Goal: Task Accomplishment & Management: Complete application form

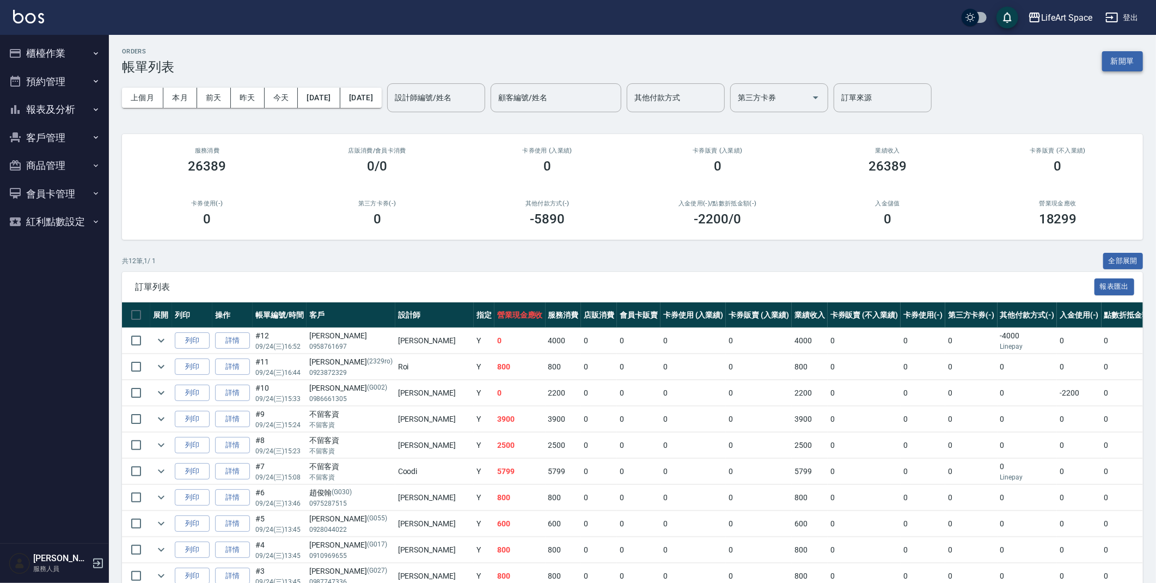
click at [1110, 64] on button "新開單" at bounding box center [1122, 61] width 41 height 20
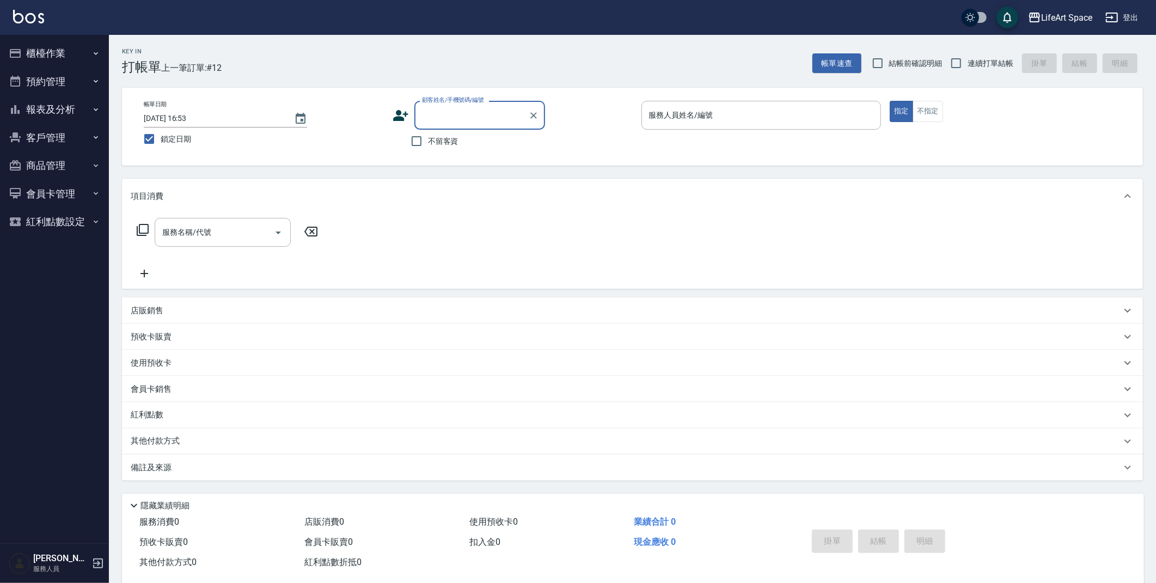
click at [429, 142] on span "不留客資" at bounding box center [443, 141] width 31 height 11
click at [428, 142] on input "不留客資" at bounding box center [416, 141] width 23 height 23
checkbox input "true"
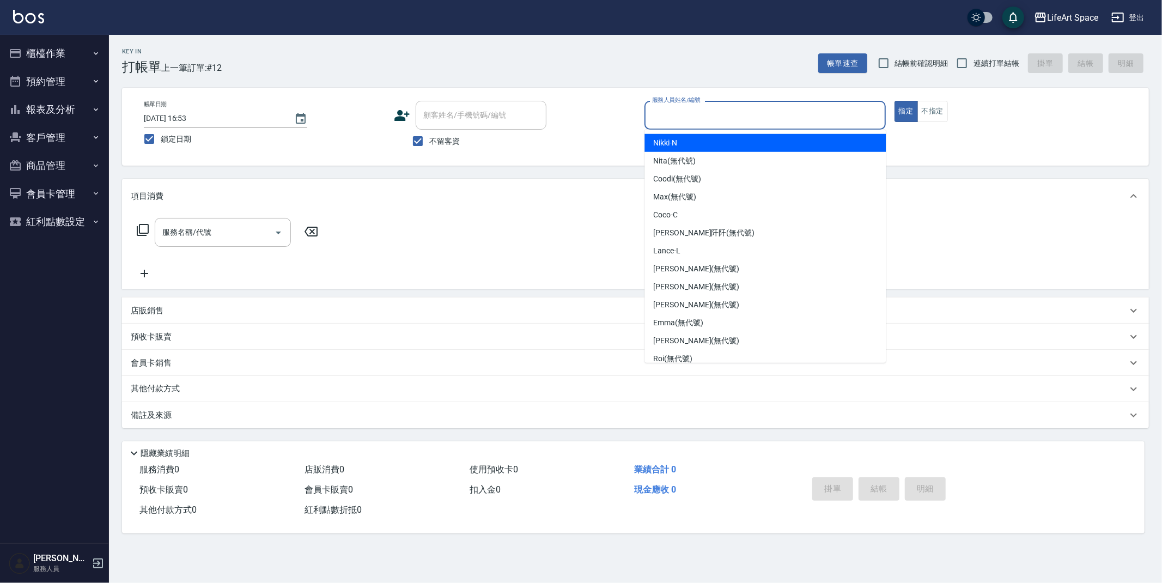
click at [718, 119] on input "服務人員姓名/編號" at bounding box center [764, 115] width 231 height 19
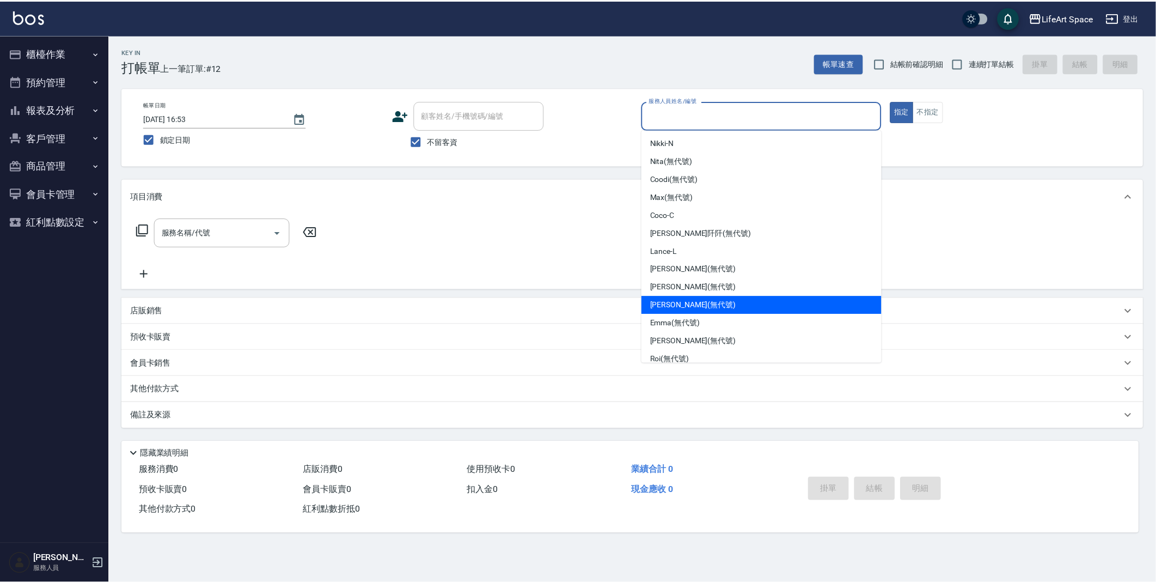
scroll to position [188, 0]
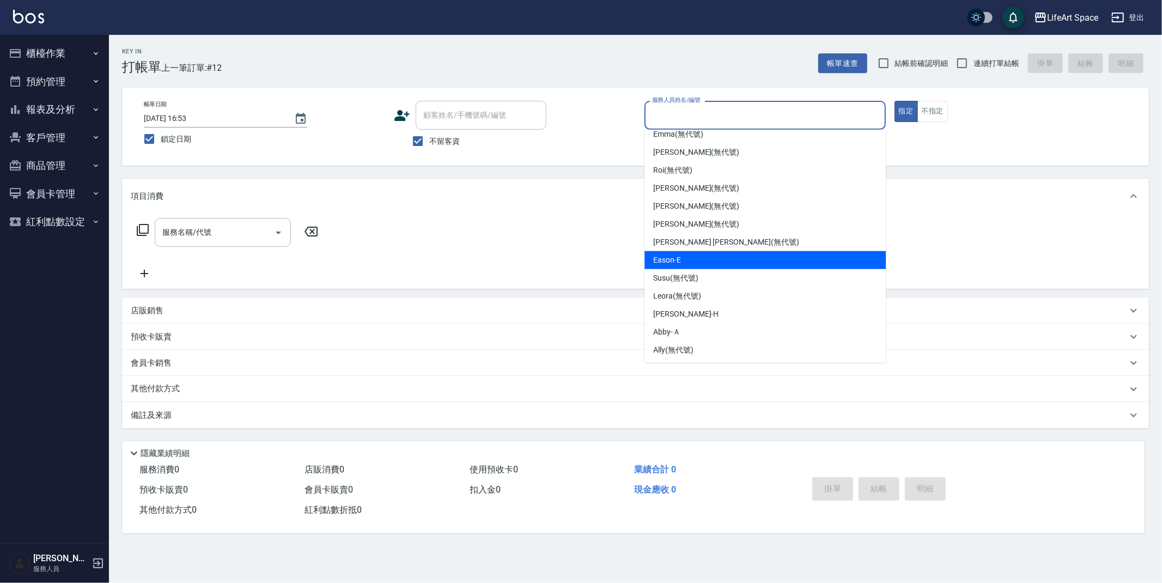
click at [701, 259] on div "Eason -E" at bounding box center [764, 260] width 241 height 18
type input "Eason-E"
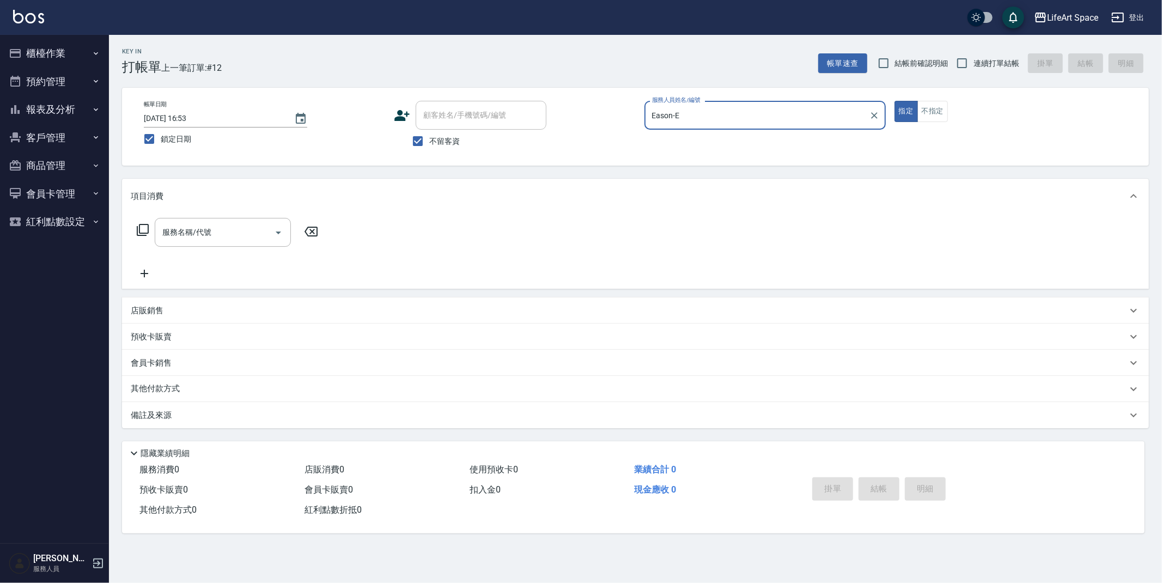
click at [211, 232] on input "服務名稱/代號" at bounding box center [215, 232] width 110 height 19
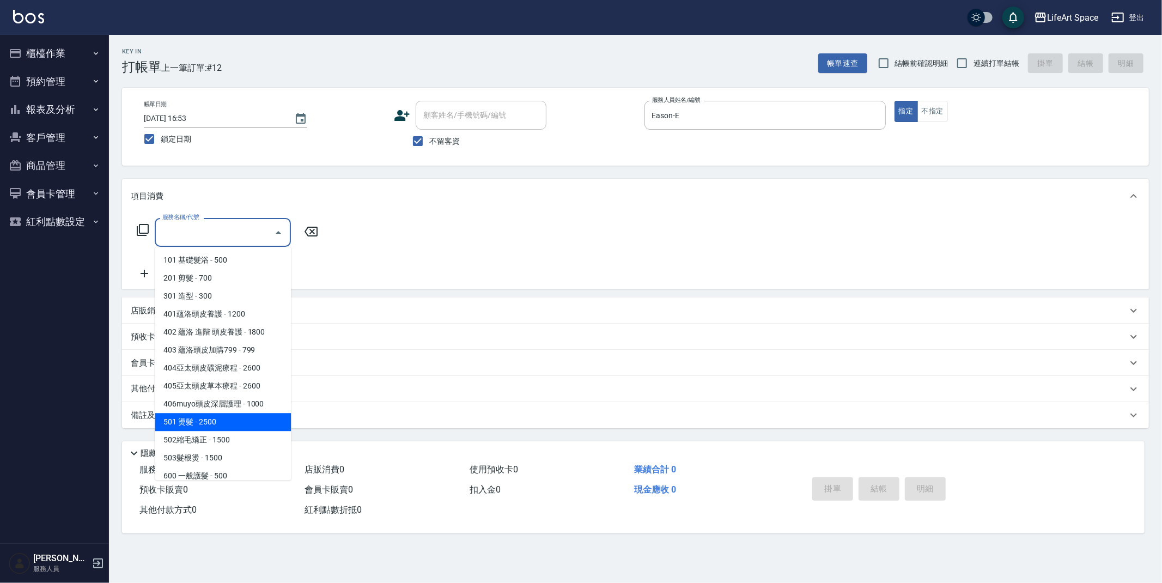
click at [227, 418] on span "501 燙髮 - 2500" at bounding box center [223, 422] width 136 height 18
type input "501 燙髮(501)"
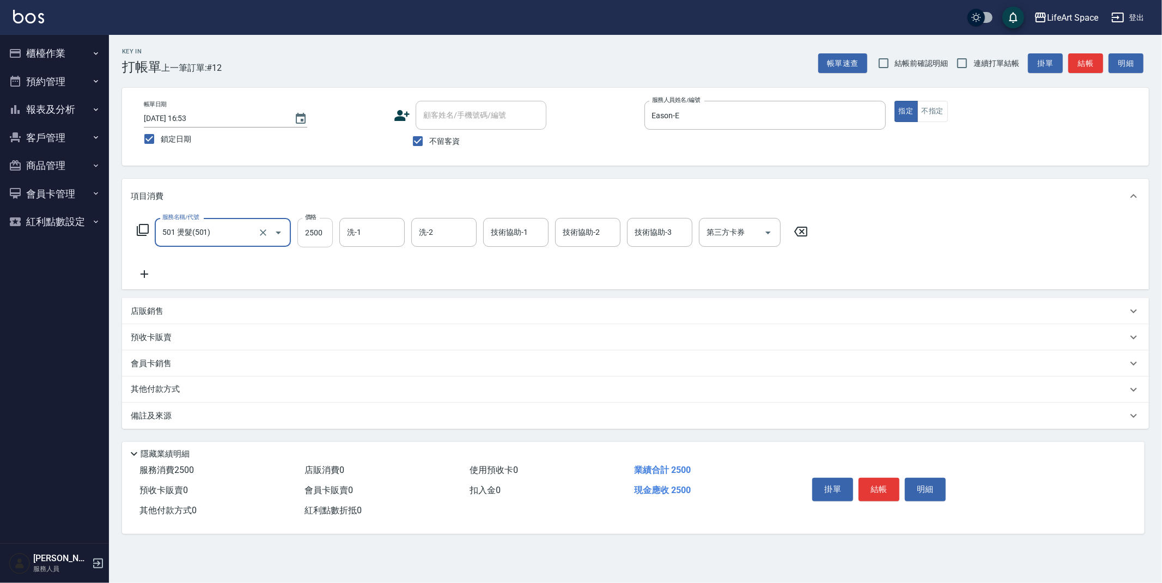
click at [322, 237] on input "2500" at bounding box center [314, 232] width 35 height 29
type input "3600"
click at [370, 237] on input "洗-1" at bounding box center [372, 232] width 56 height 19
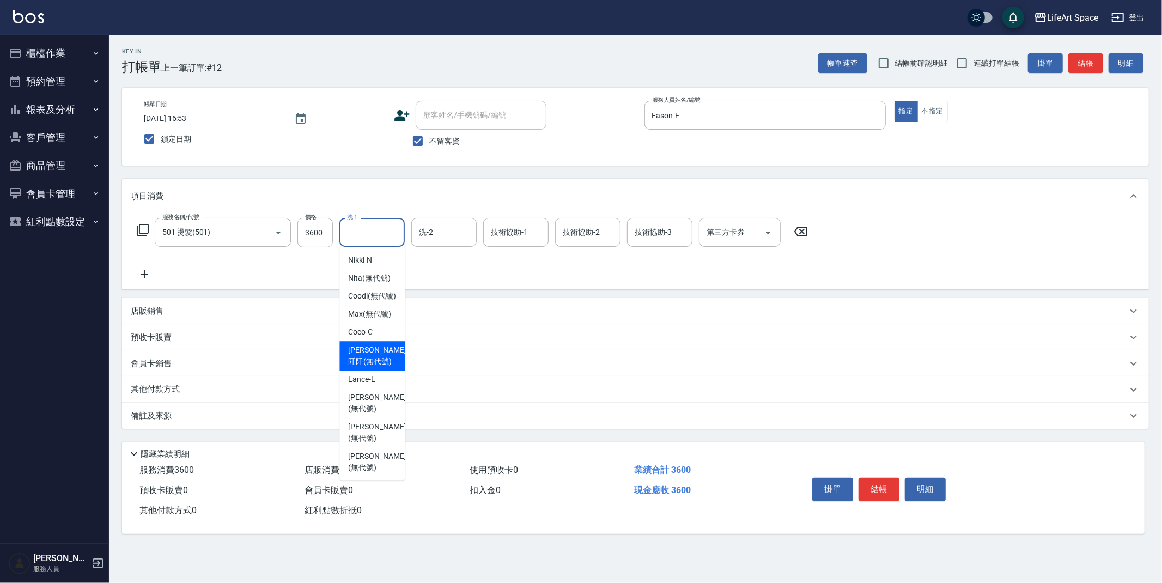
click at [359, 367] on span "[PERSON_NAME]阡 (無代號)" at bounding box center [377, 355] width 58 height 23
type input "[PERSON_NAME]阡(無代號)"
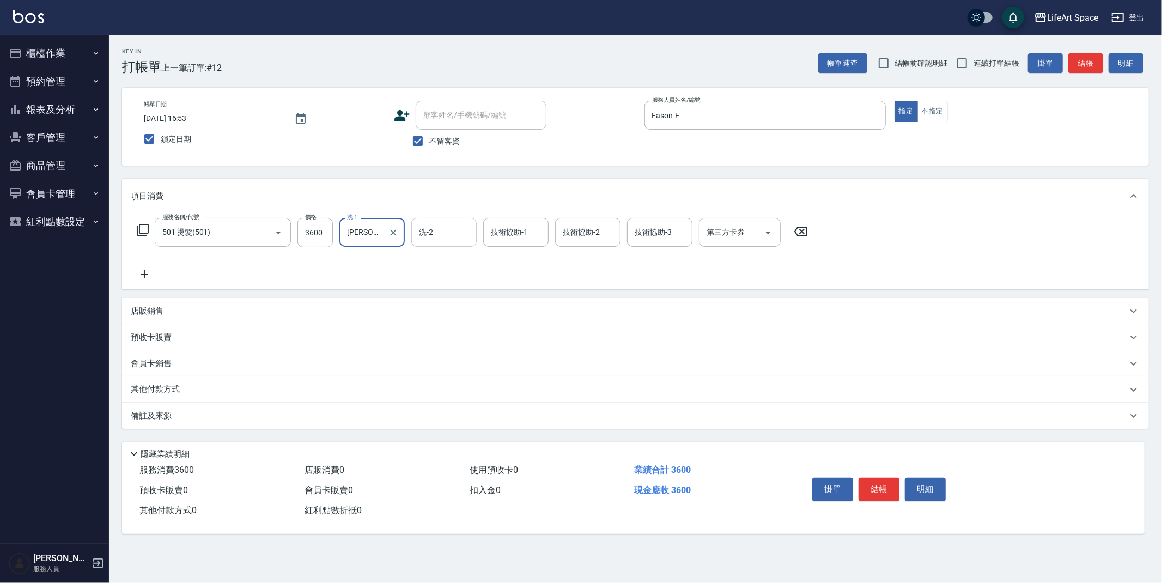
click at [438, 228] on input "洗-2" at bounding box center [444, 232] width 56 height 19
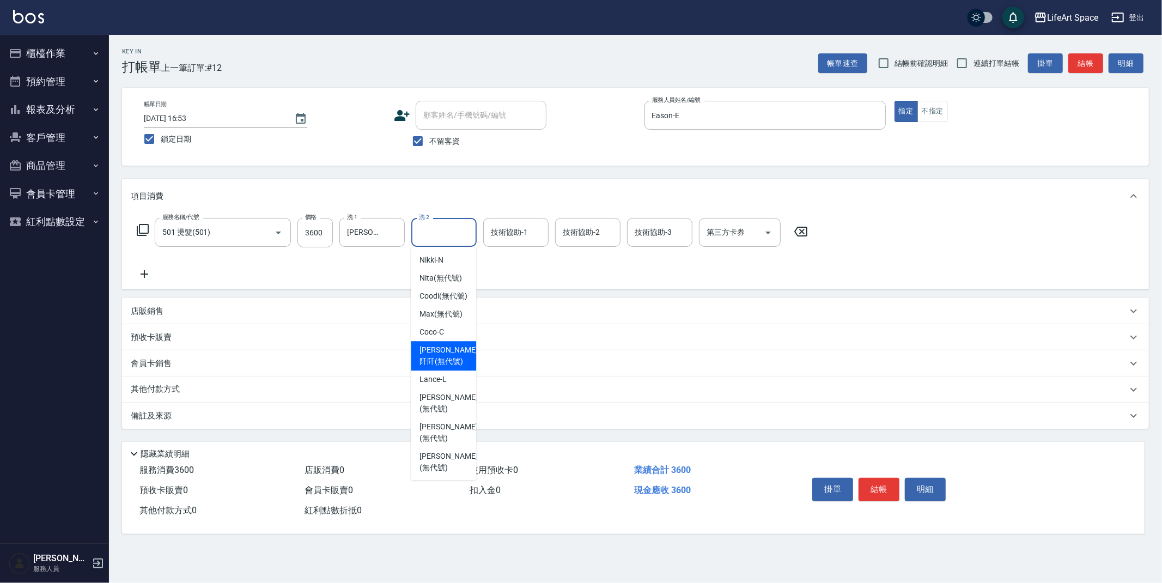
drag, startPoint x: 453, startPoint y: 370, endPoint x: 445, endPoint y: 361, distance: 12.0
click at [453, 367] on span "[PERSON_NAME]阡 (無代號)" at bounding box center [448, 355] width 58 height 23
type input "[PERSON_NAME]阡(無代號)"
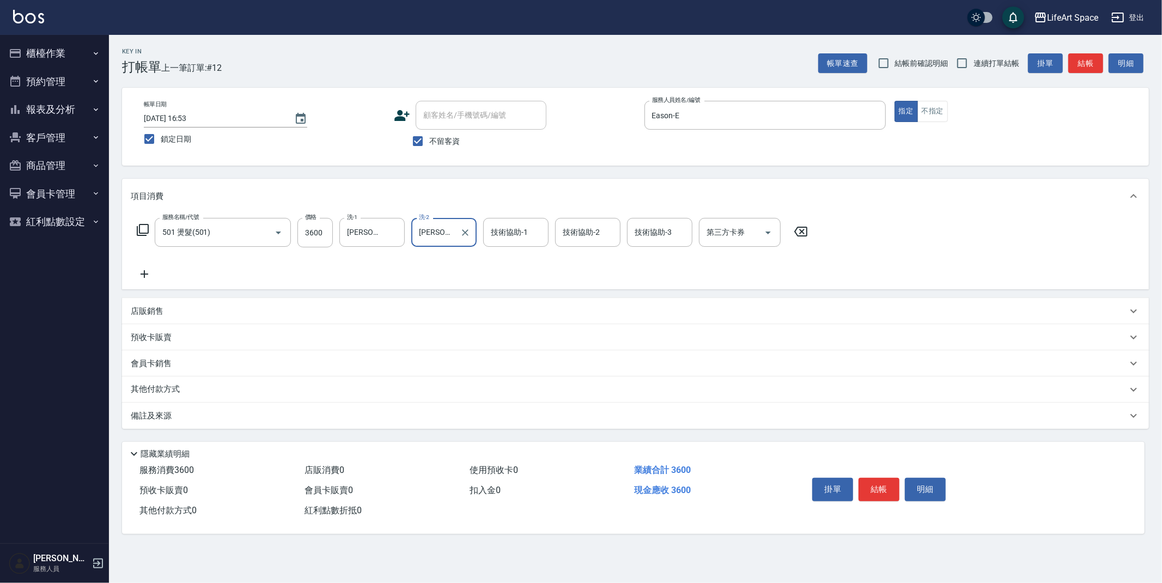
click at [245, 412] on div "備註及來源" at bounding box center [629, 415] width 996 height 11
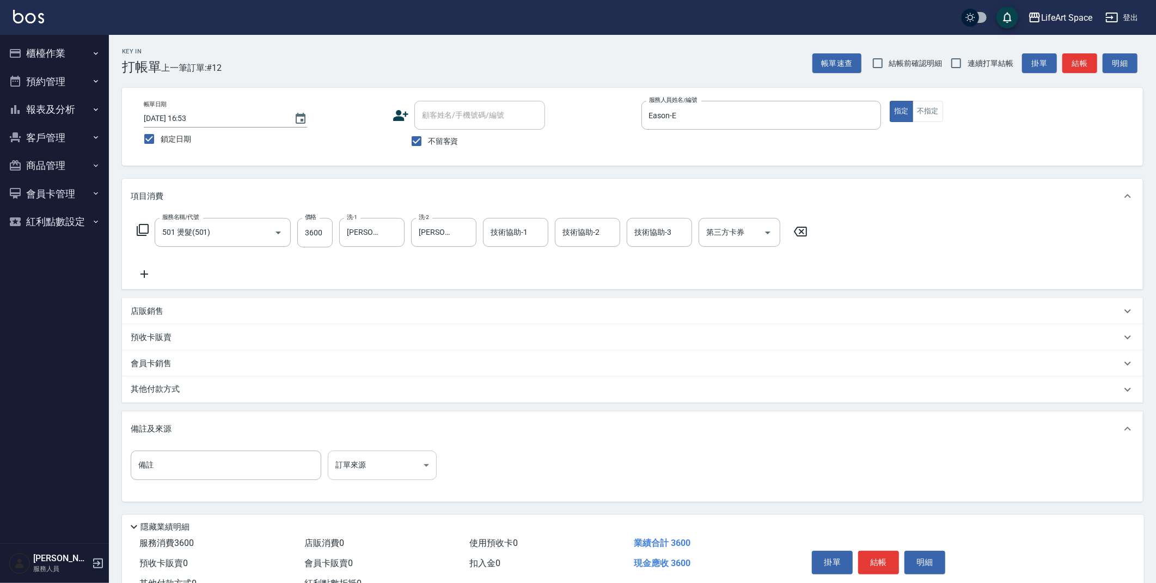
click at [362, 477] on body "LifeArt Space 登出 櫃檯作業 打帳單 帳單列表 現金收支登錄 高階收支登錄 材料自購登錄 每日結帳 排班表 現場電腦打卡 預約管理 預約管理 單…" at bounding box center [578, 310] width 1156 height 620
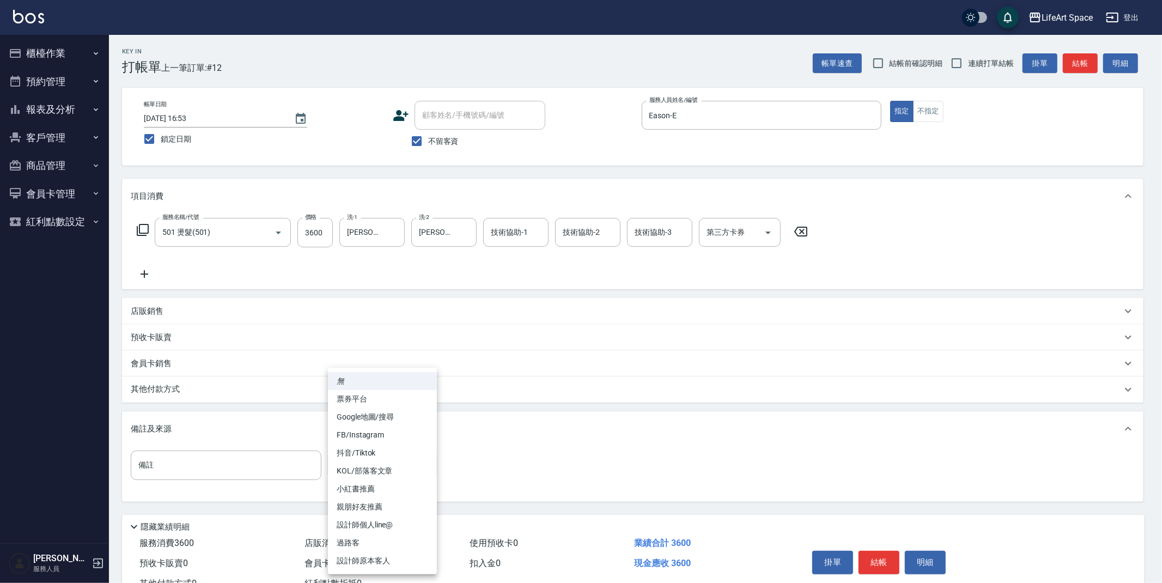
click at [396, 565] on li "設計師原本客人" at bounding box center [382, 561] width 109 height 18
type input "設計師原本客人"
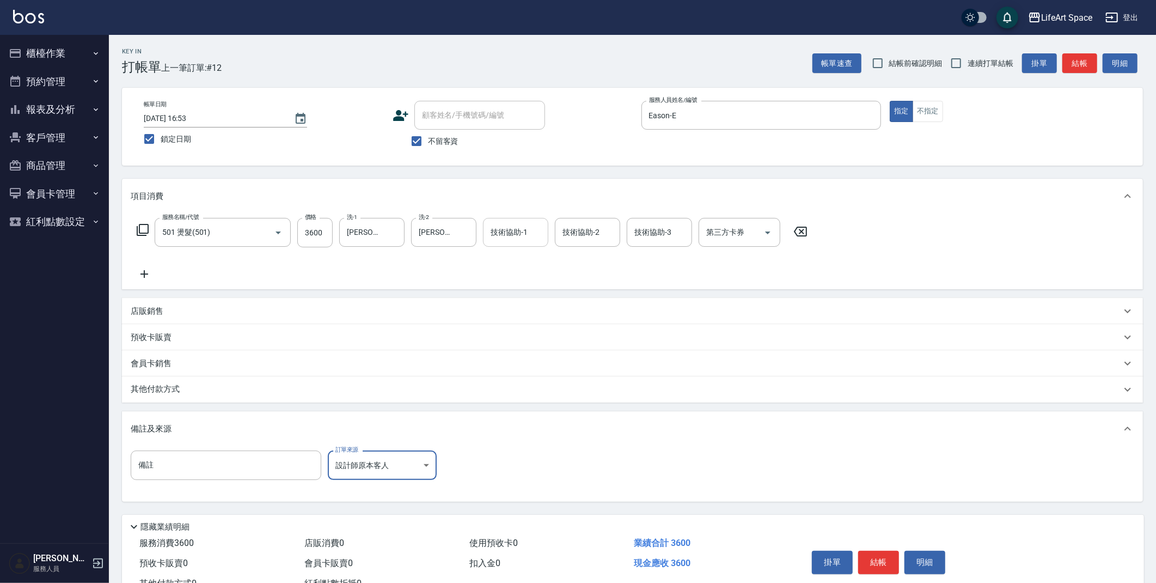
click at [519, 228] on div "技術協助-1 技術協助-1" at bounding box center [515, 232] width 65 height 29
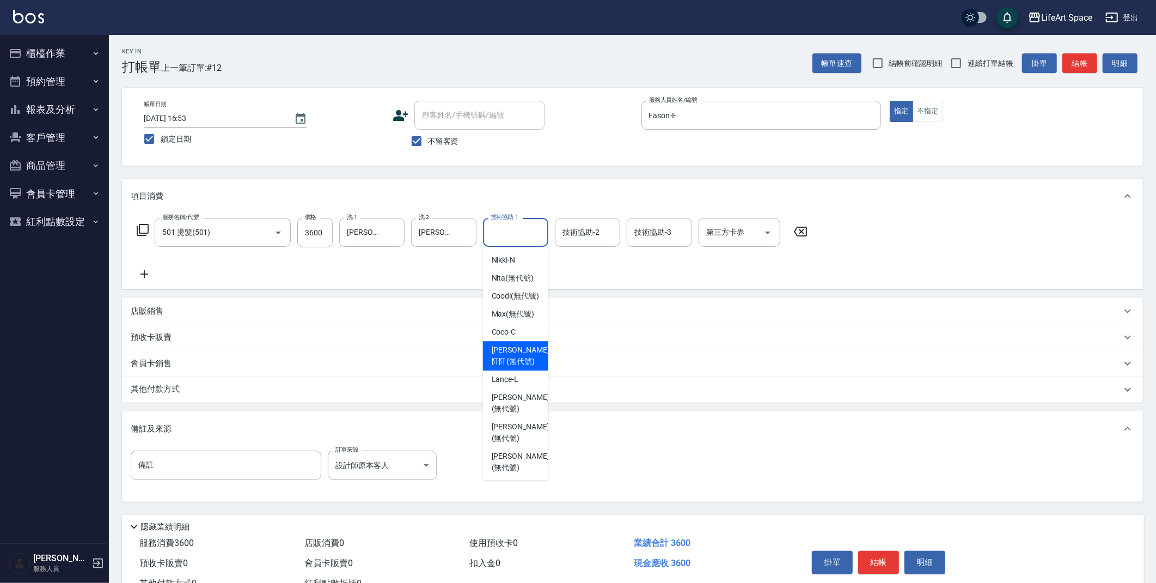
drag, startPoint x: 520, startPoint y: 366, endPoint x: 343, endPoint y: 392, distance: 179.4
click at [520, 366] on div "[PERSON_NAME]阡 (無代號)" at bounding box center [515, 355] width 65 height 29
type input "[PERSON_NAME]阡(無代號)"
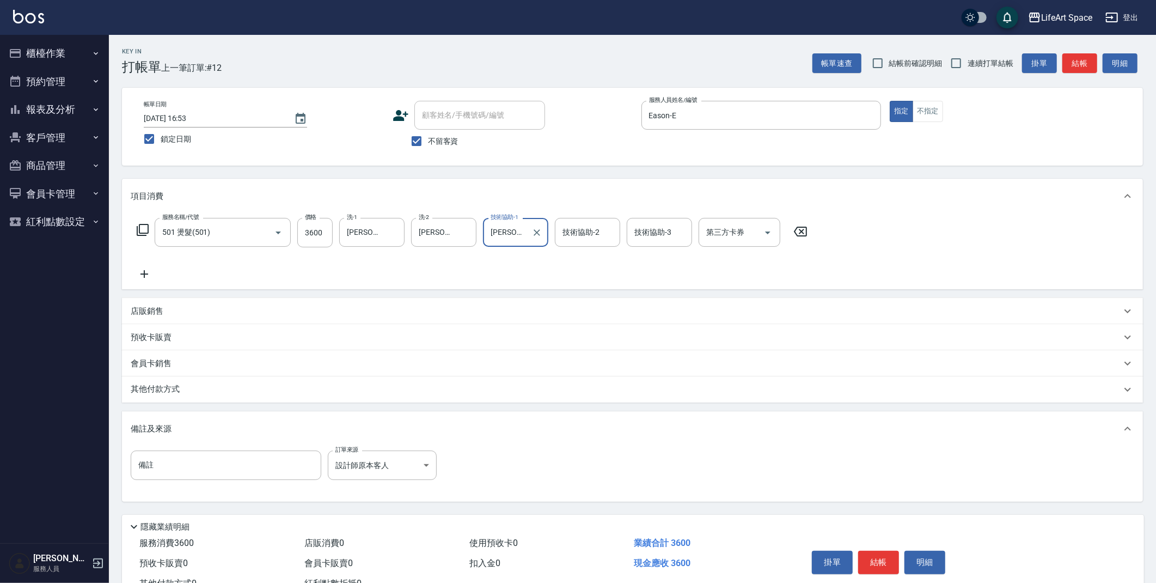
click at [245, 393] on div "其他付款方式" at bounding box center [626, 389] width 991 height 12
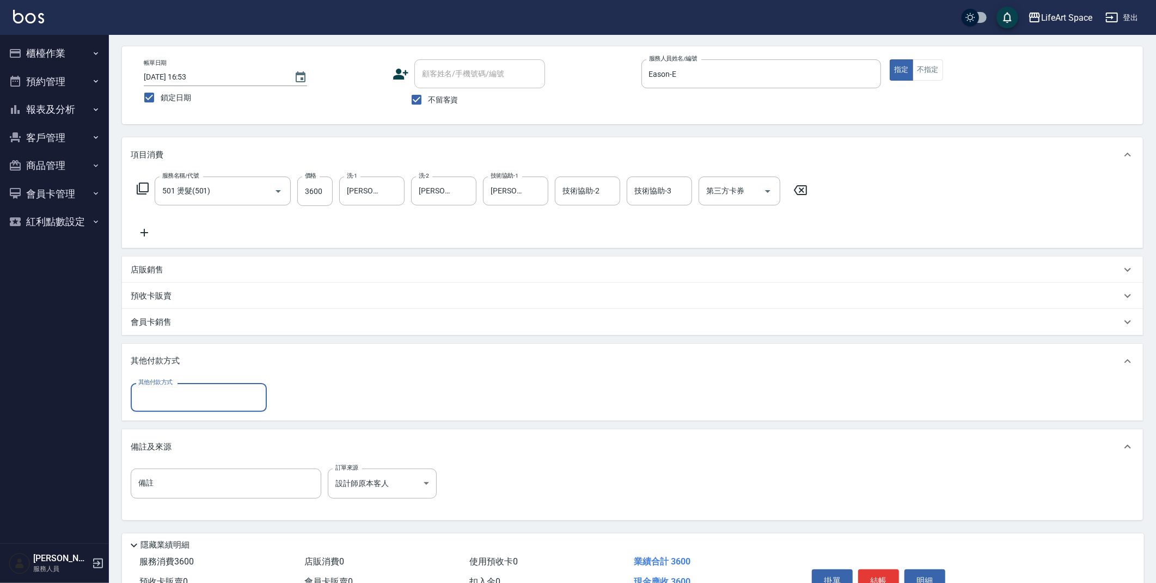
scroll to position [0, 0]
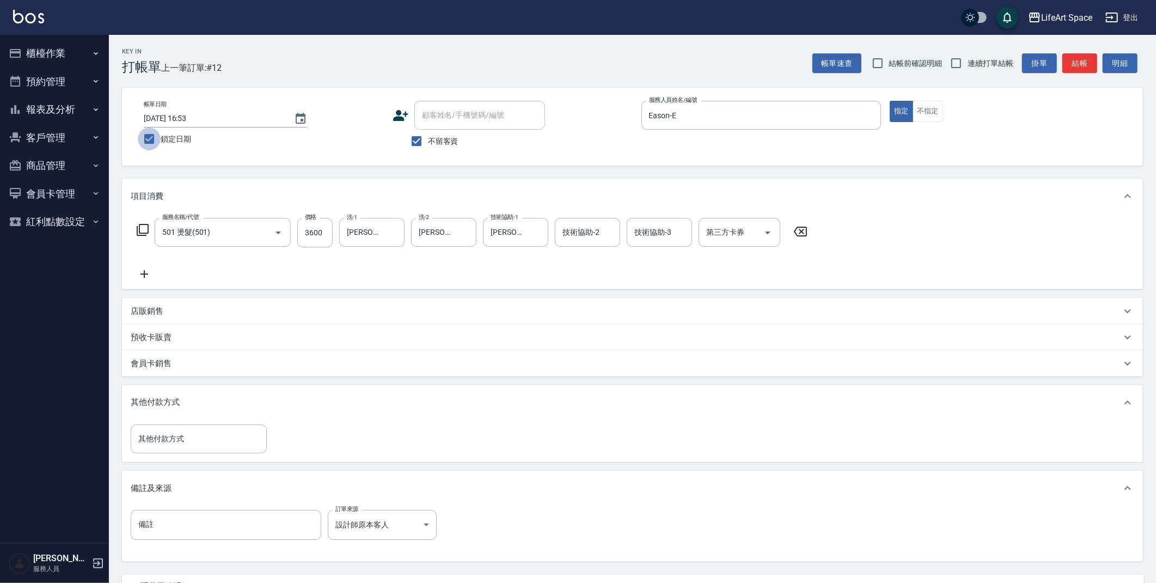
drag, startPoint x: 150, startPoint y: 137, endPoint x: 425, endPoint y: 242, distance: 294.5
click at [150, 137] on input "鎖定日期" at bounding box center [149, 138] width 23 height 23
checkbox input "false"
type input "[DATE] 20:23"
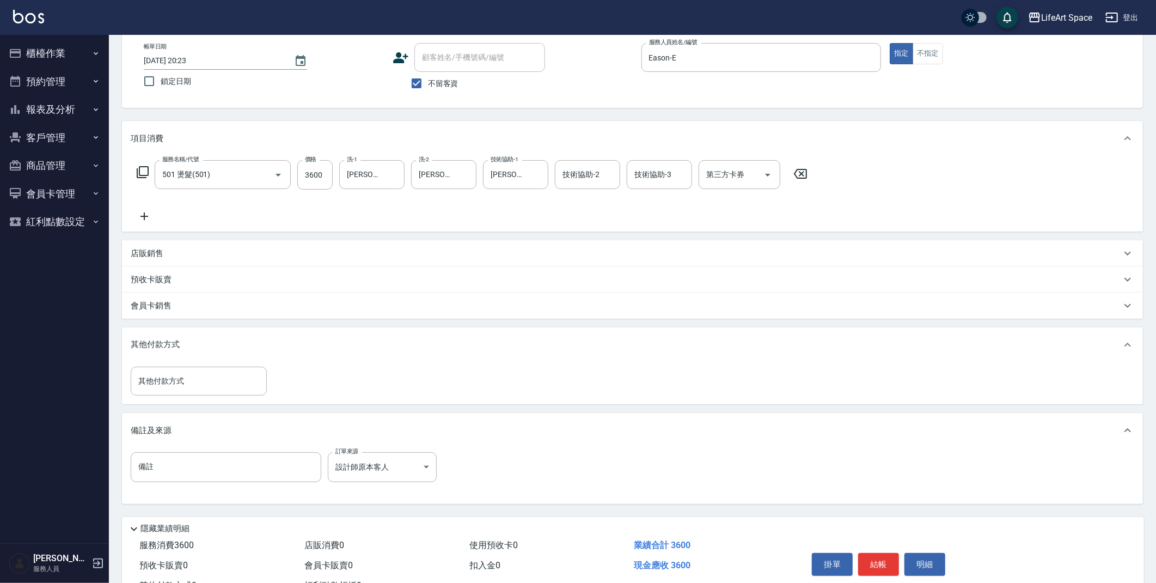
scroll to position [100, 0]
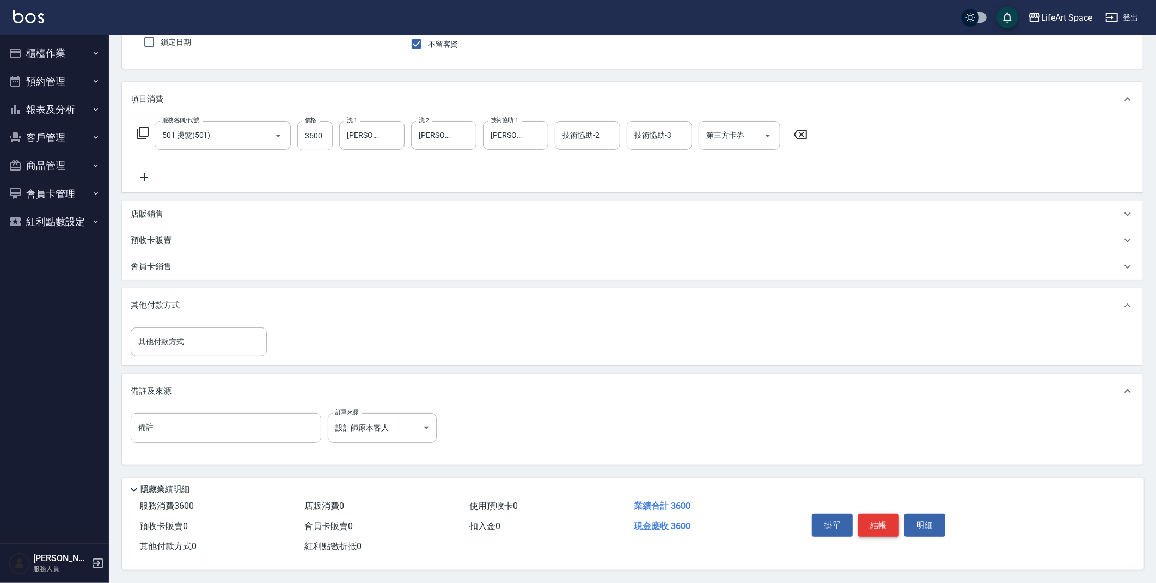
click at [885, 520] on button "結帳" at bounding box center [878, 525] width 41 height 23
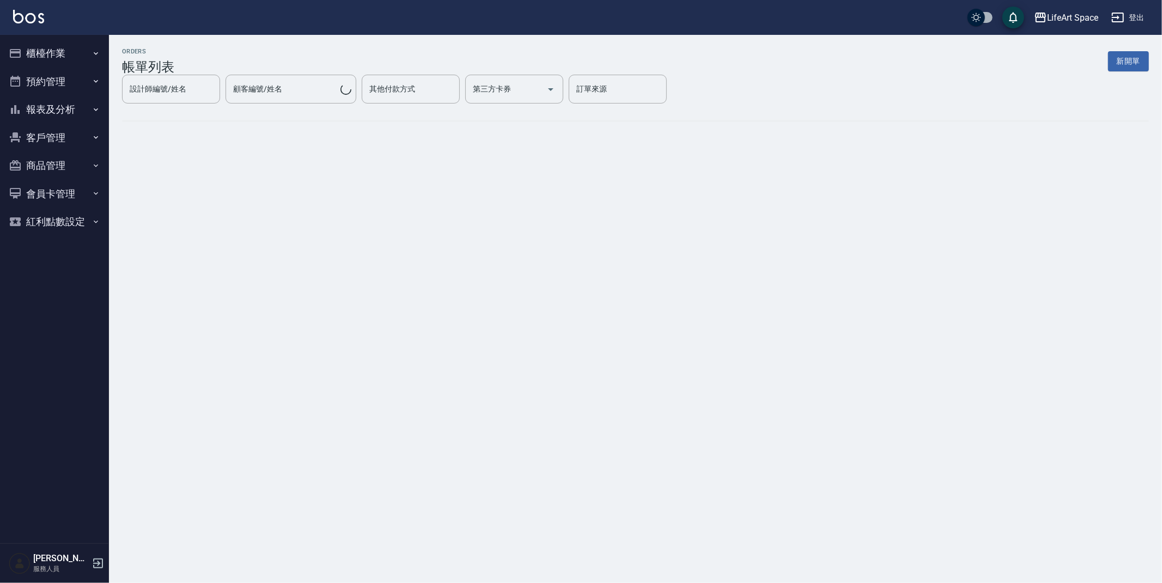
click at [1119, 61] on button "新開單" at bounding box center [1128, 61] width 41 height 20
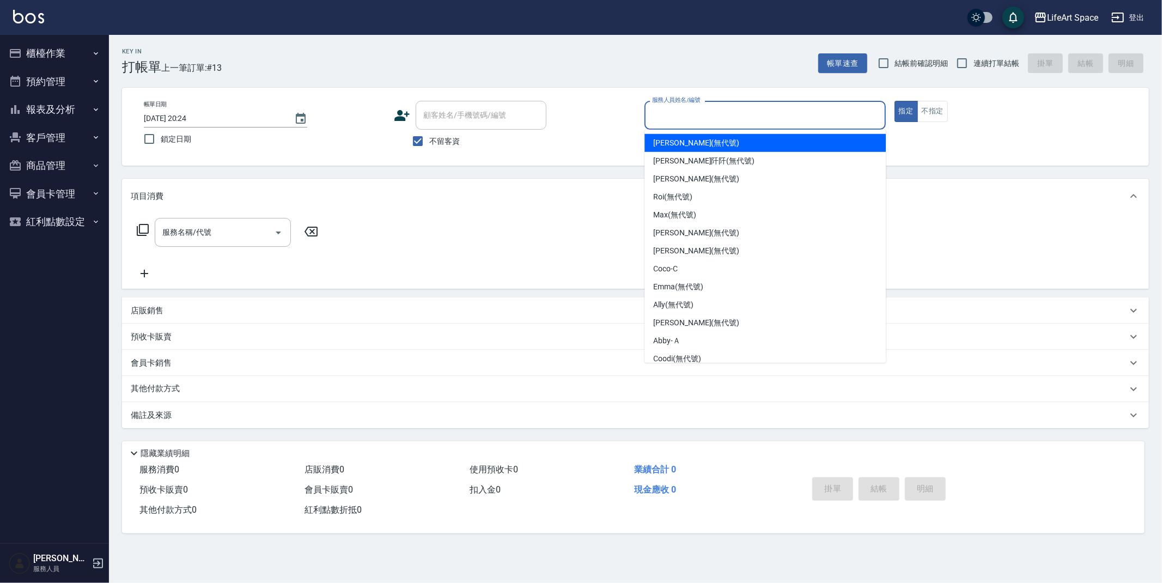
click at [689, 114] on input "服務人員姓名/編號" at bounding box center [764, 115] width 231 height 19
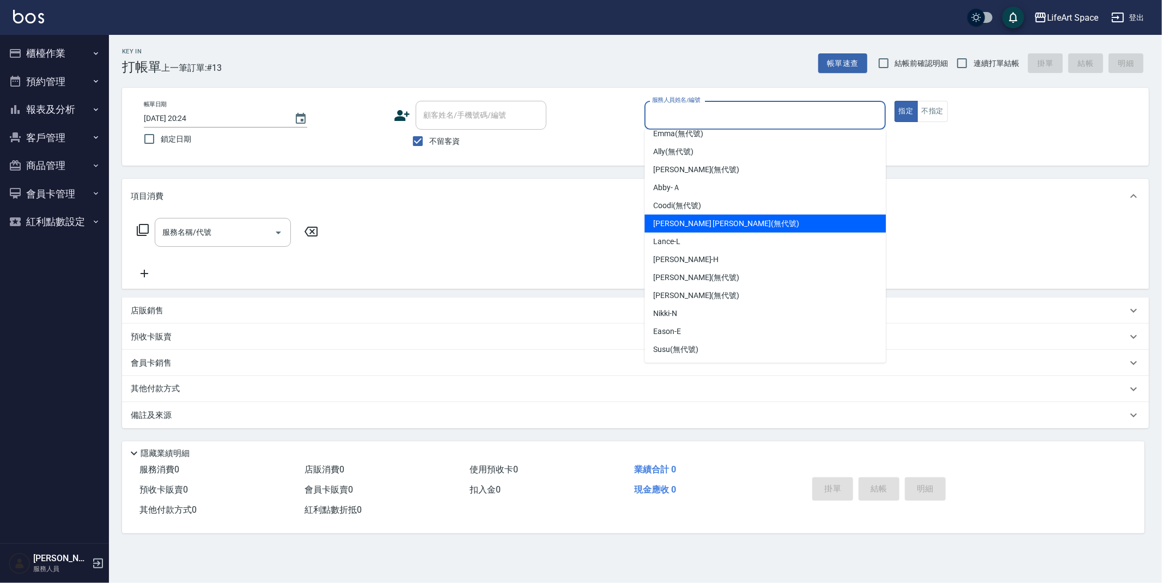
scroll to position [188, 0]
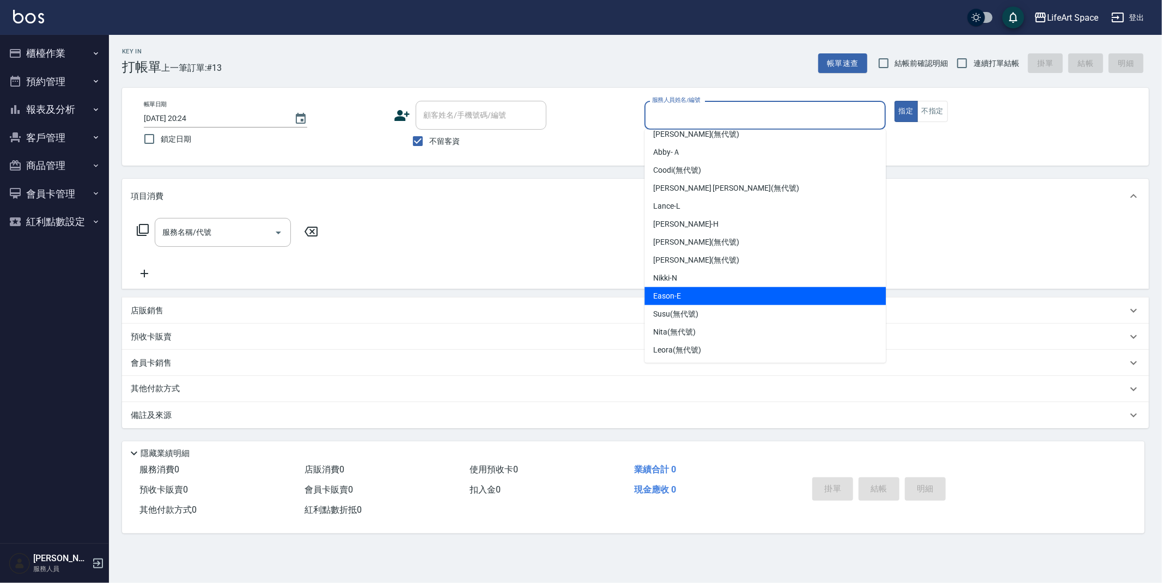
drag, startPoint x: 697, startPoint y: 291, endPoint x: 662, endPoint y: 287, distance: 35.7
click at [697, 291] on div "Eason -E" at bounding box center [764, 296] width 241 height 18
type input "Eason-E"
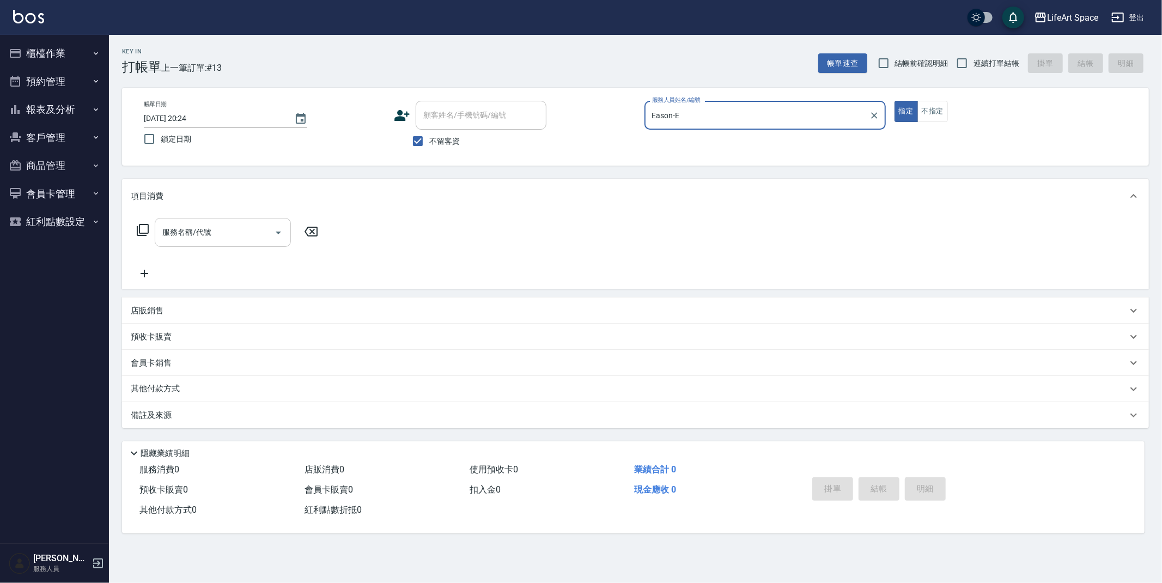
click at [195, 231] on div "服務名稱/代號 服務名稱/代號" at bounding box center [223, 232] width 136 height 29
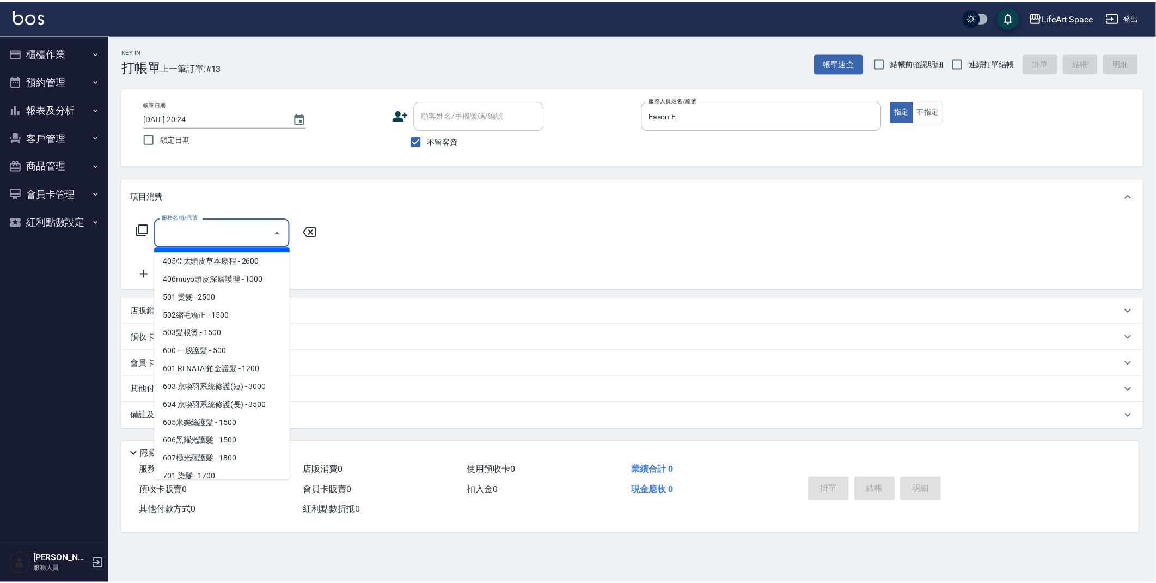
scroll to position [170, 0]
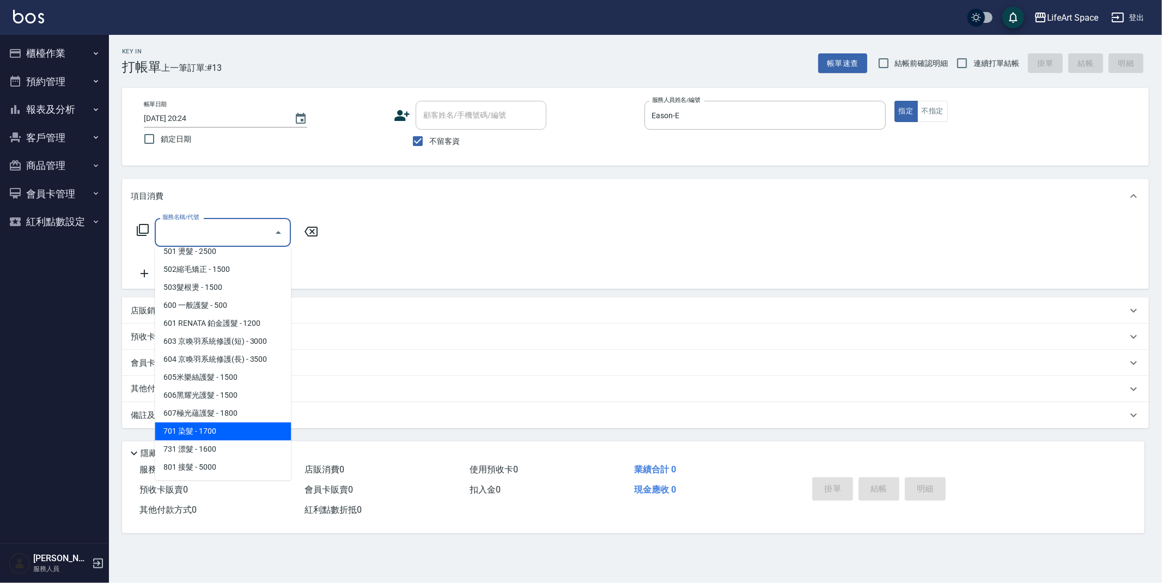
click at [233, 434] on span "701 染髮 - 1700" at bounding box center [223, 431] width 136 height 18
type input "701 染髮(701)"
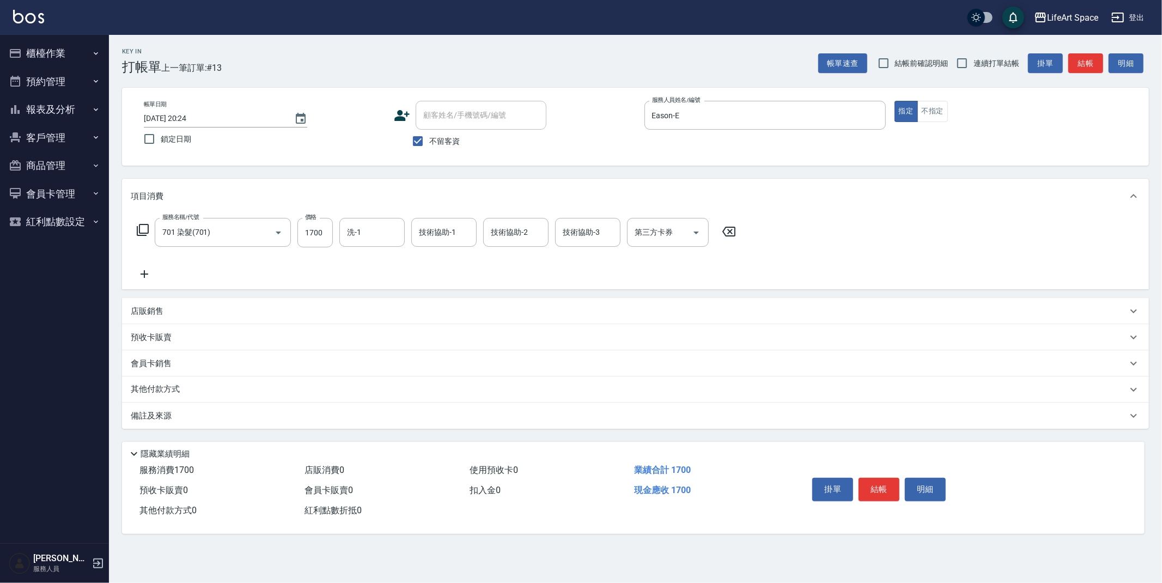
click at [152, 273] on icon at bounding box center [144, 273] width 27 height 13
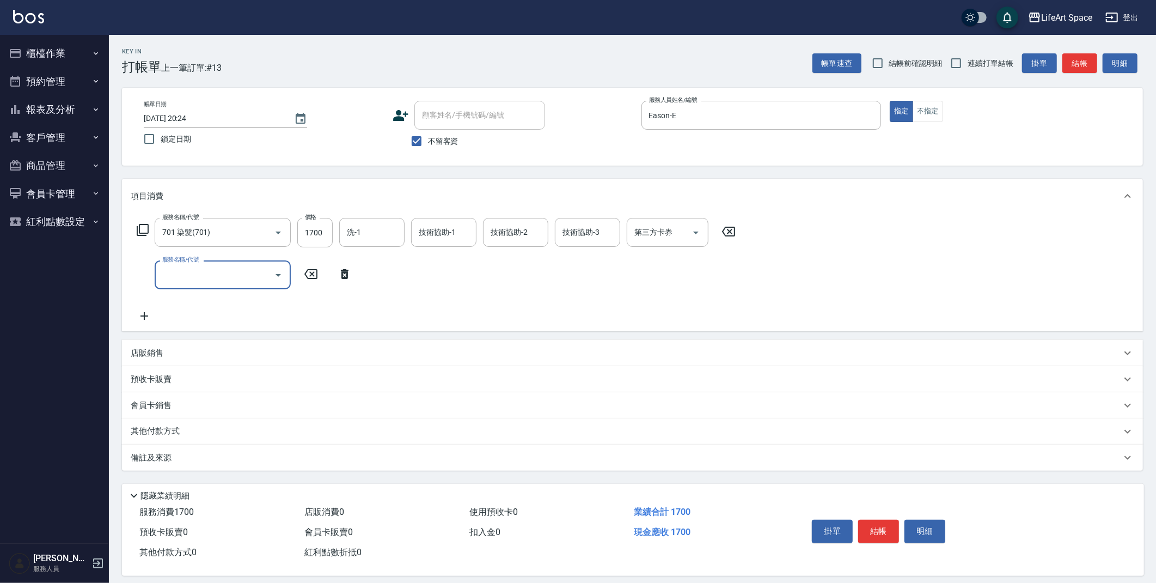
drag, startPoint x: 152, startPoint y: 273, endPoint x: 187, endPoint y: 281, distance: 36.2
click at [184, 275] on input "服務名稱/代號" at bounding box center [215, 274] width 110 height 19
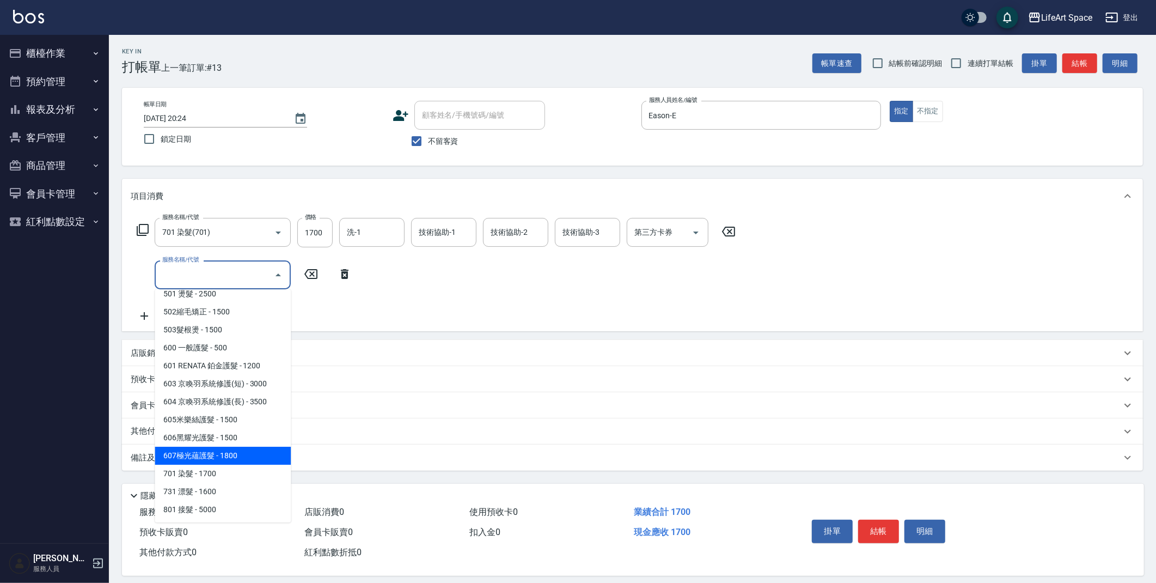
click at [224, 448] on span "607極光蘊護髮 - 1800" at bounding box center [223, 456] width 136 height 18
type input "607極光蘊護髮(607)"
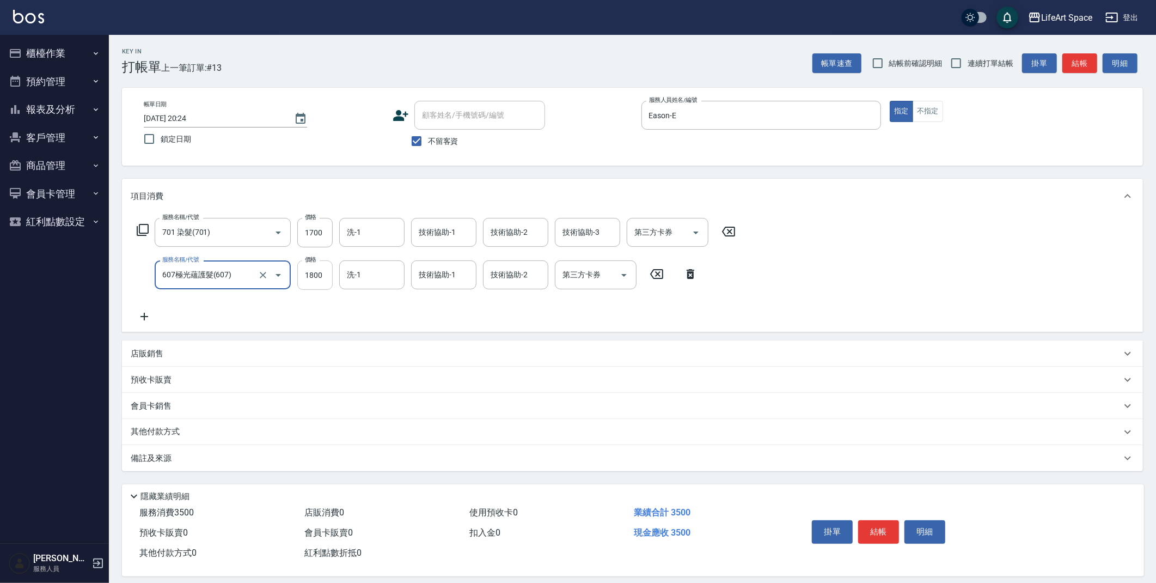
click at [326, 279] on input "1800" at bounding box center [314, 274] width 35 height 29
type input "2200"
click at [328, 231] on input "1700" at bounding box center [314, 232] width 35 height 29
type input "3300"
click at [366, 230] on input "洗-1" at bounding box center [372, 232] width 56 height 19
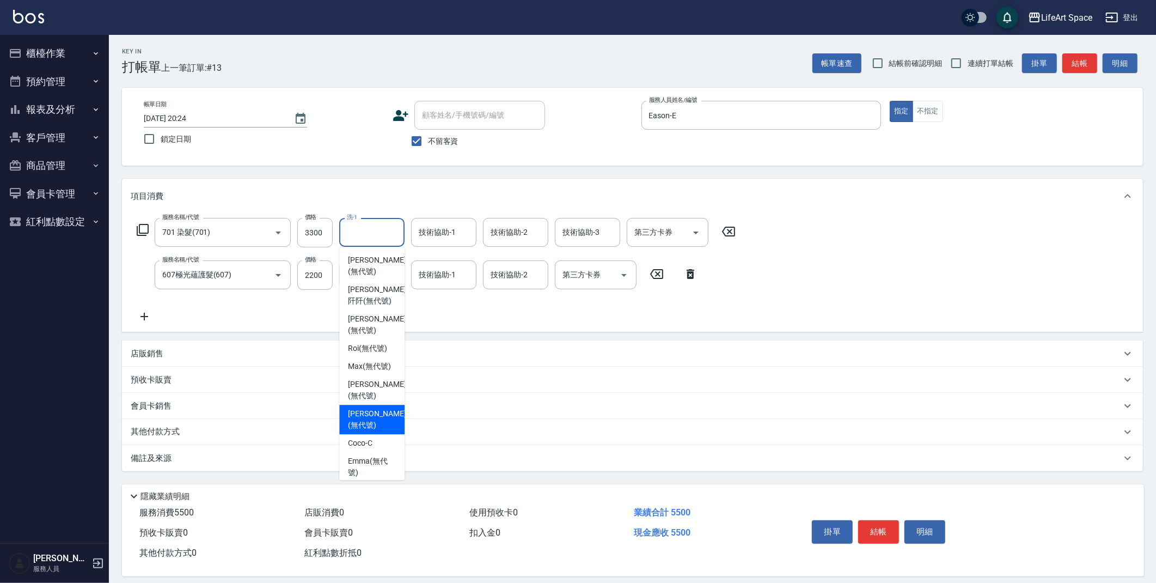
click at [368, 410] on span "[PERSON_NAME] (無代號)" at bounding box center [377, 419] width 58 height 23
type input "[PERSON_NAME](無代號)"
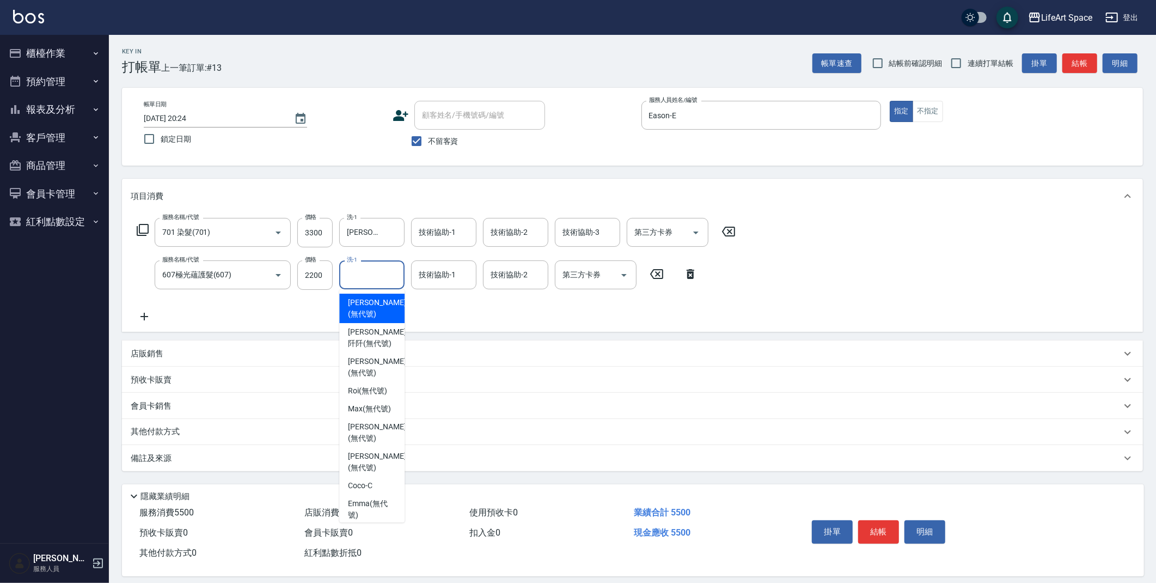
click at [377, 273] on input "洗-1" at bounding box center [372, 274] width 56 height 19
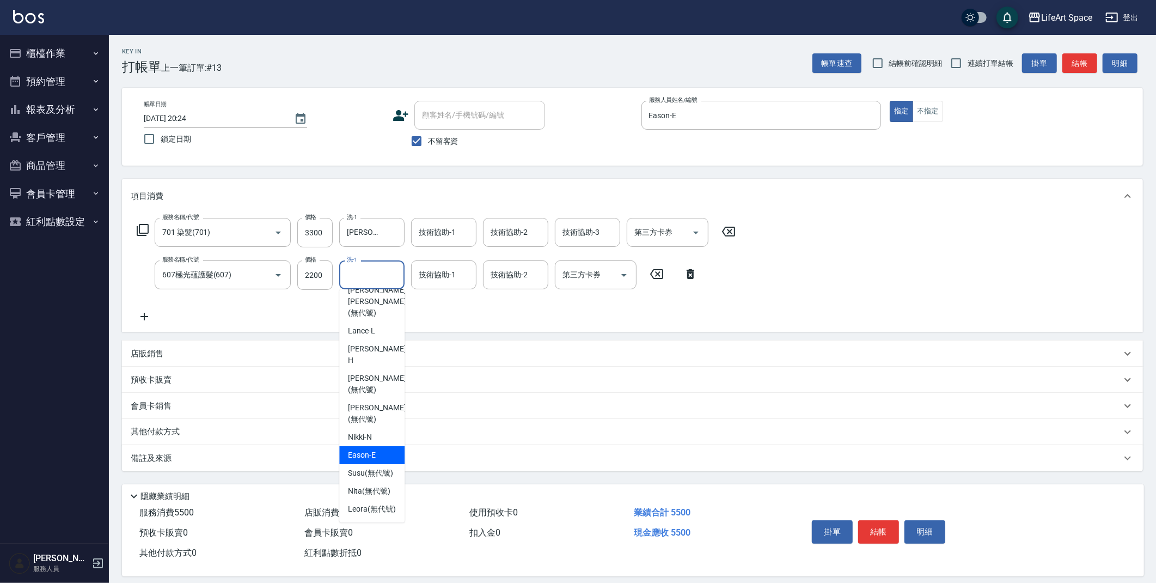
scroll to position [337, 0]
click at [379, 402] on span "[PERSON_NAME] (無代號)" at bounding box center [377, 413] width 58 height 23
type input "[PERSON_NAME](無代號)"
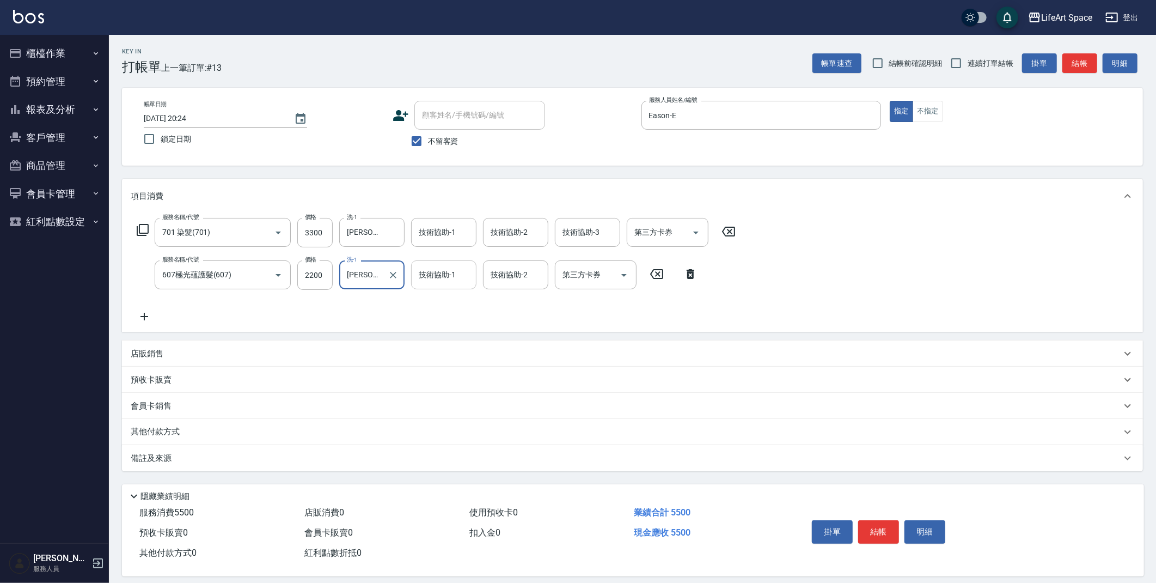
click at [437, 274] on div "技術協助-1 技術協助-1" at bounding box center [443, 274] width 65 height 29
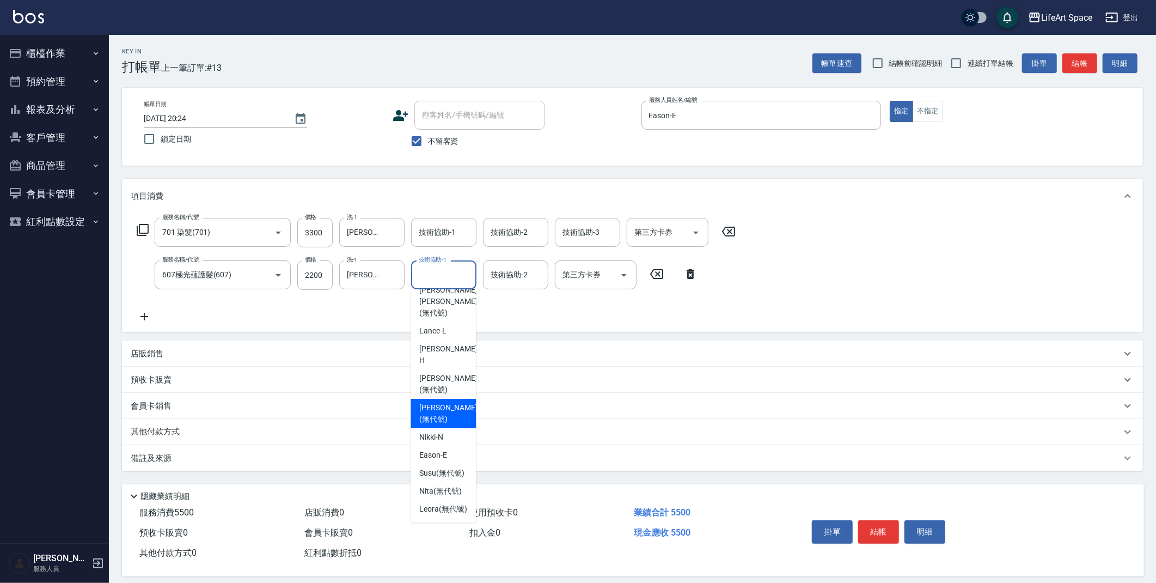
drag, startPoint x: 444, startPoint y: 375, endPoint x: 447, endPoint y: 290, distance: 85.0
click at [444, 402] on span "[PERSON_NAME] (無代號)" at bounding box center [448, 413] width 58 height 23
type input "[PERSON_NAME](無代號)"
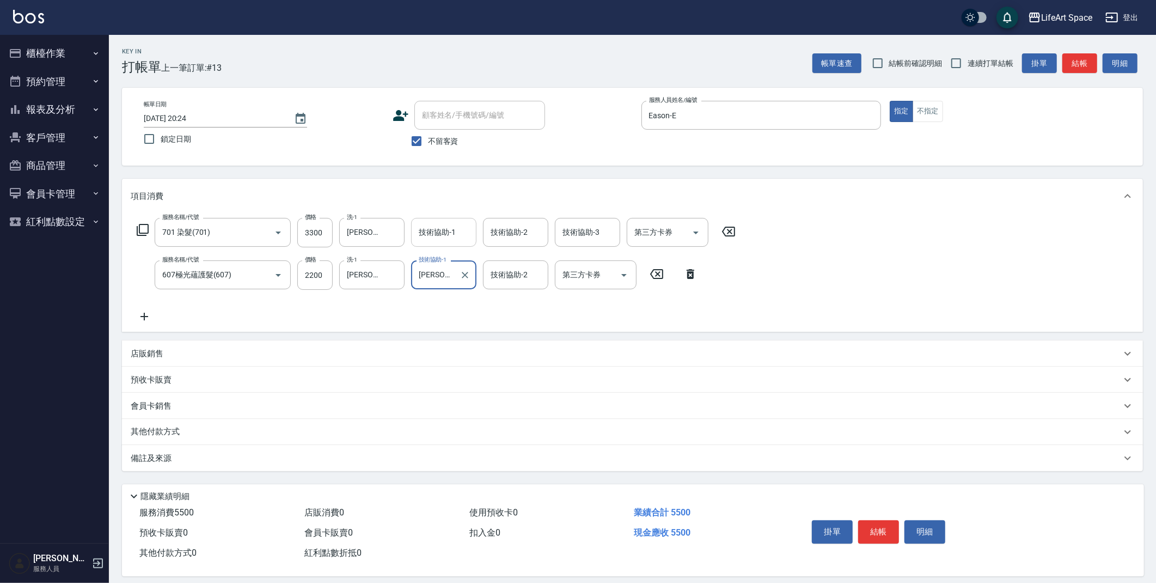
click at [449, 231] on input "技術協助-1" at bounding box center [444, 232] width 56 height 19
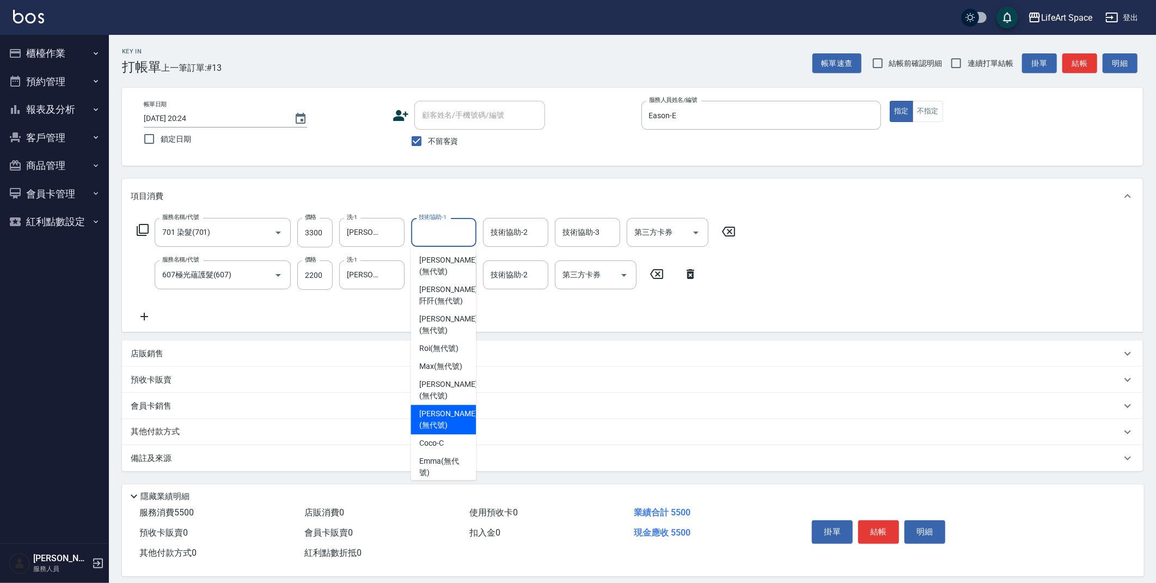
click at [447, 419] on span "[PERSON_NAME] (無代號)" at bounding box center [448, 419] width 58 height 23
type input "[PERSON_NAME](無代號)"
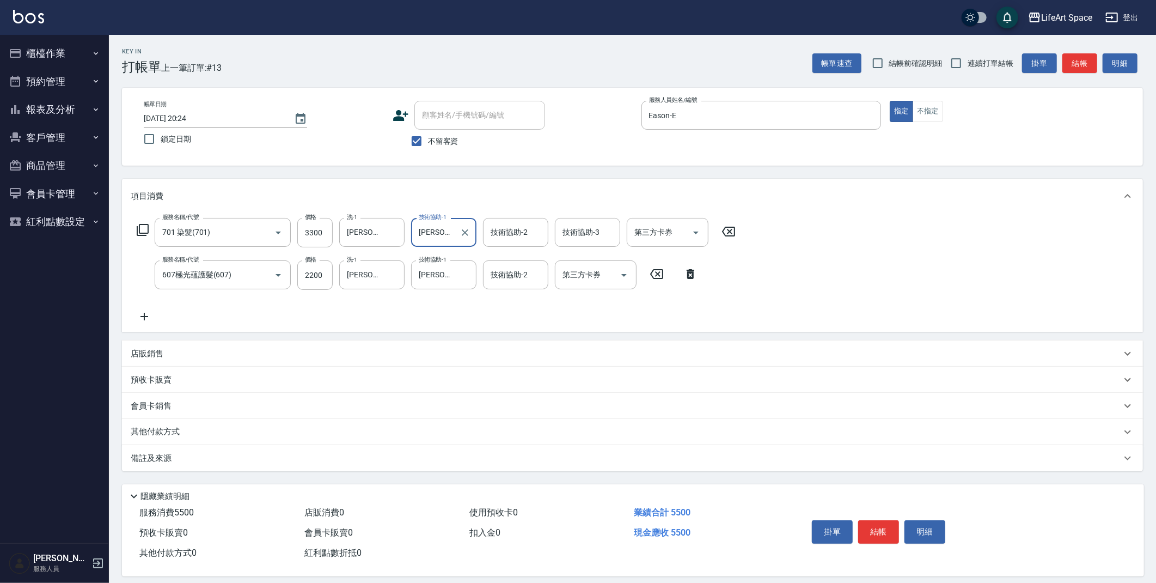
click at [510, 235] on input "技術協助-2" at bounding box center [516, 232] width 56 height 19
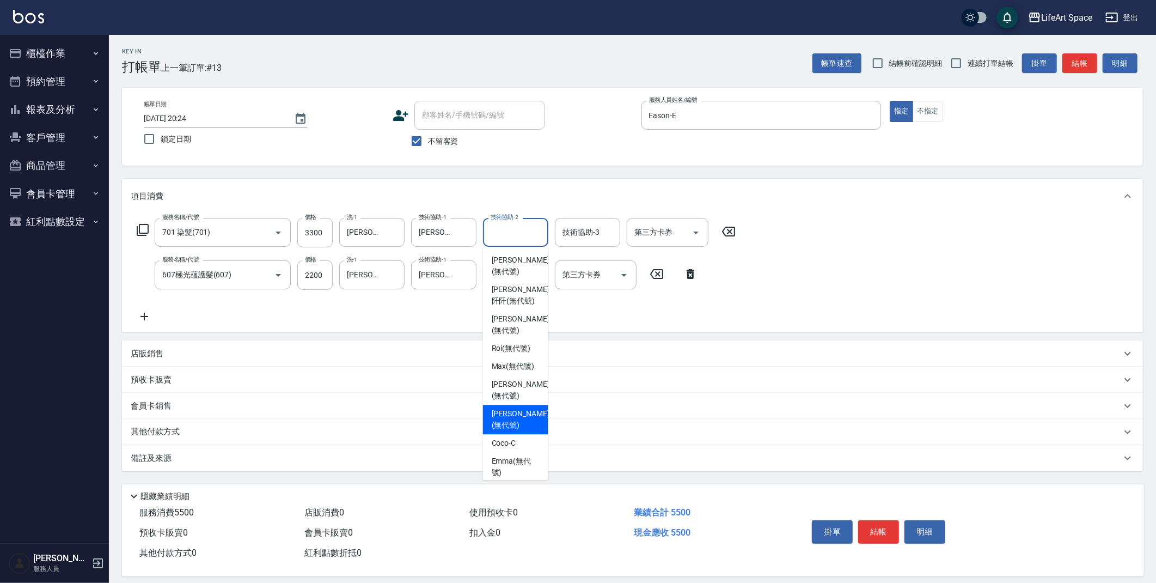
click at [509, 420] on span "[PERSON_NAME] (無代號)" at bounding box center [521, 419] width 58 height 23
type input "[PERSON_NAME](無代號)"
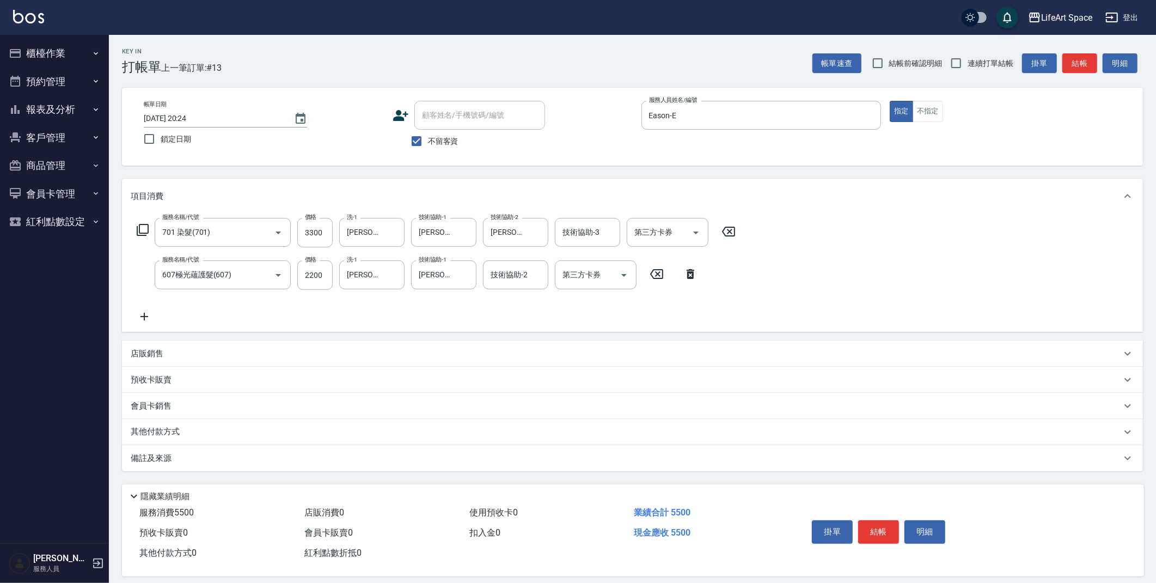
click at [271, 450] on div "備註及來源" at bounding box center [632, 458] width 1021 height 26
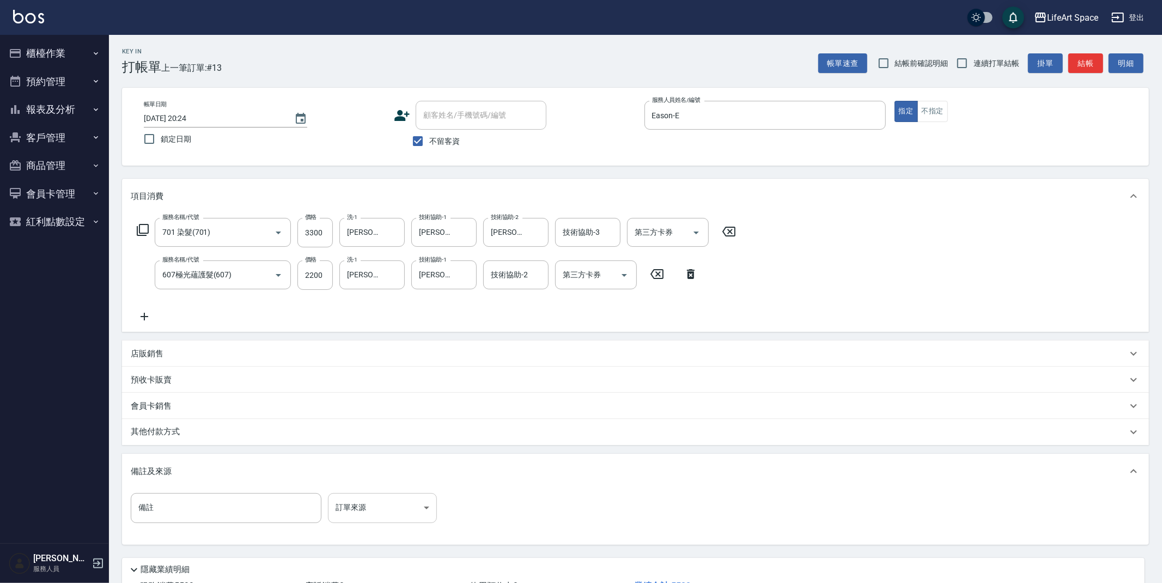
click at [364, 509] on body "LifeArt Space 登出 櫃檯作業 打帳單 帳單列表 現金收支登錄 高階收支登錄 材料自購登錄 每日結帳 排班表 現場電腦打卡 預約管理 預約管理 單…" at bounding box center [581, 331] width 1162 height 663
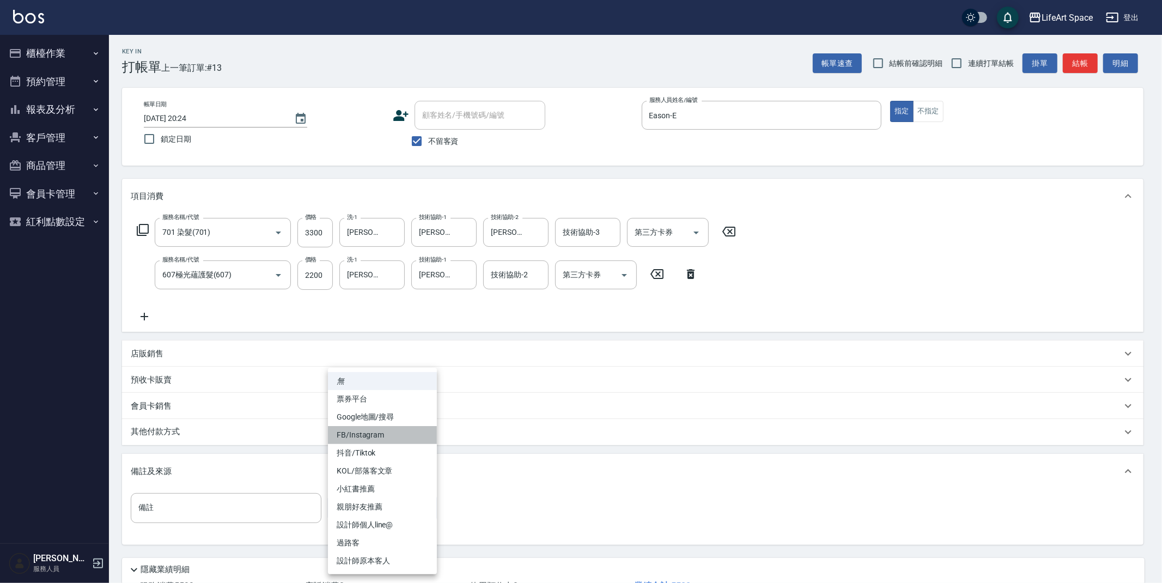
click at [376, 435] on li "FB/Instagram" at bounding box center [382, 435] width 109 height 18
type input "FB/Instagram"
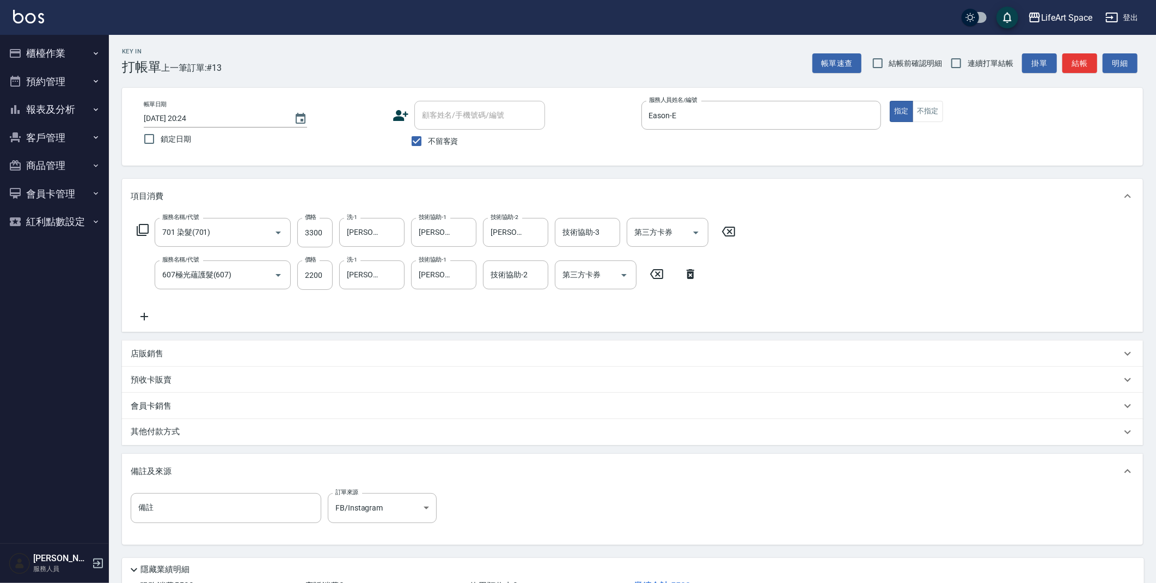
drag, startPoint x: 197, startPoint y: 428, endPoint x: 191, endPoint y: 436, distance: 10.1
click at [197, 429] on div "其他付款方式" at bounding box center [626, 432] width 991 height 12
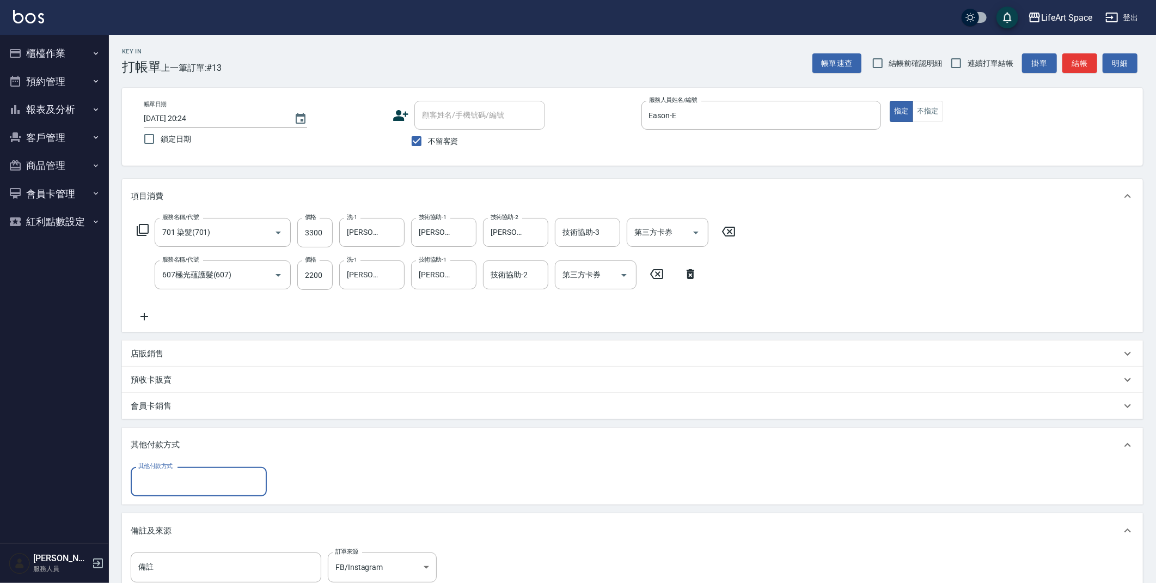
scroll to position [0, 0]
click at [185, 482] on input "其他付款方式" at bounding box center [199, 481] width 126 height 19
drag, startPoint x: 179, startPoint y: 522, endPoint x: 429, endPoint y: 481, distance: 253.3
click at [179, 522] on span "Linepay" at bounding box center [199, 527] width 136 height 18
type input "Linepay"
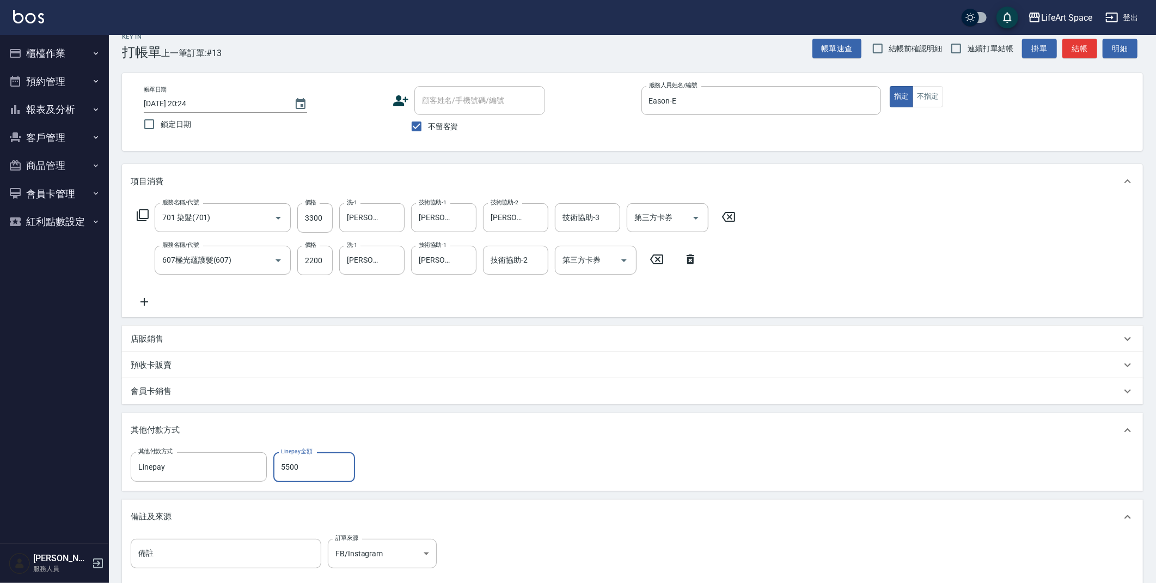
scroll to position [123, 0]
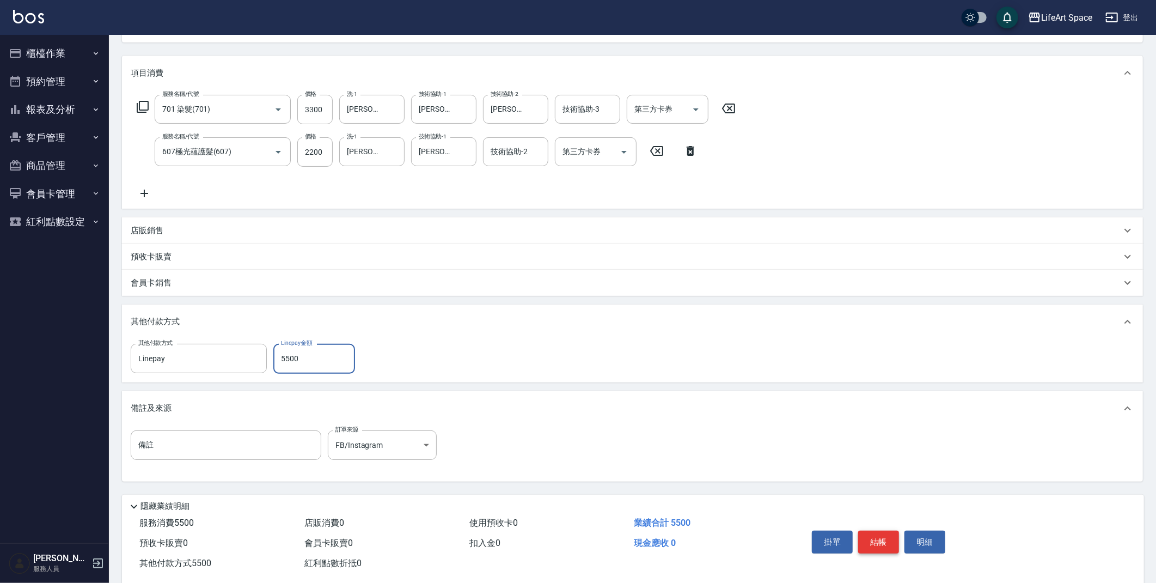
type input "5500"
click at [876, 542] on button "結帳" at bounding box center [878, 542] width 41 height 23
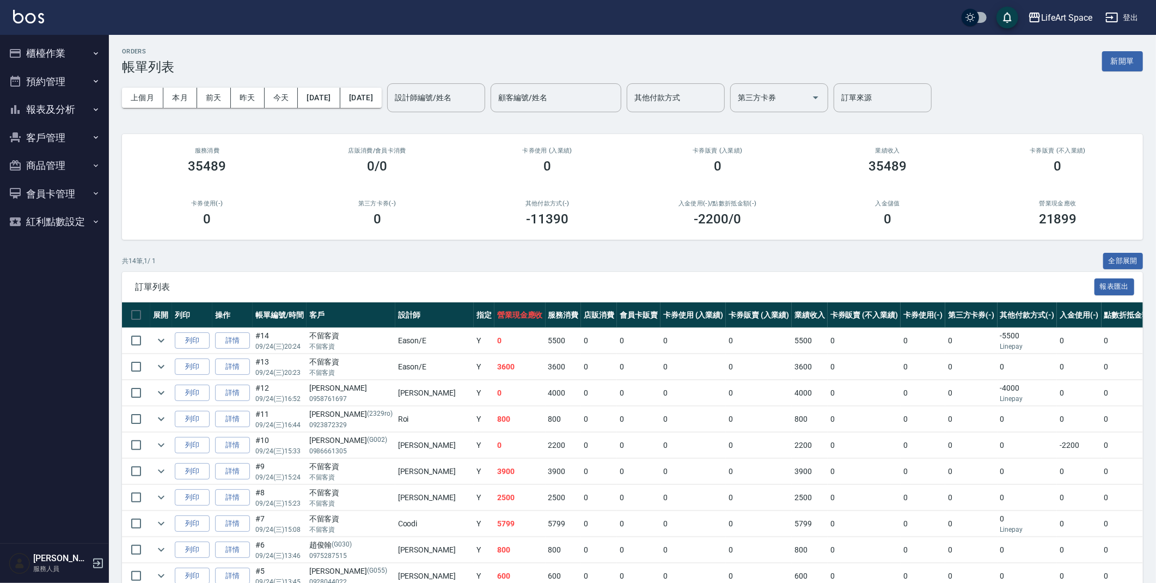
click at [461, 99] on input "設計師編號/姓名" at bounding box center [436, 97] width 88 height 19
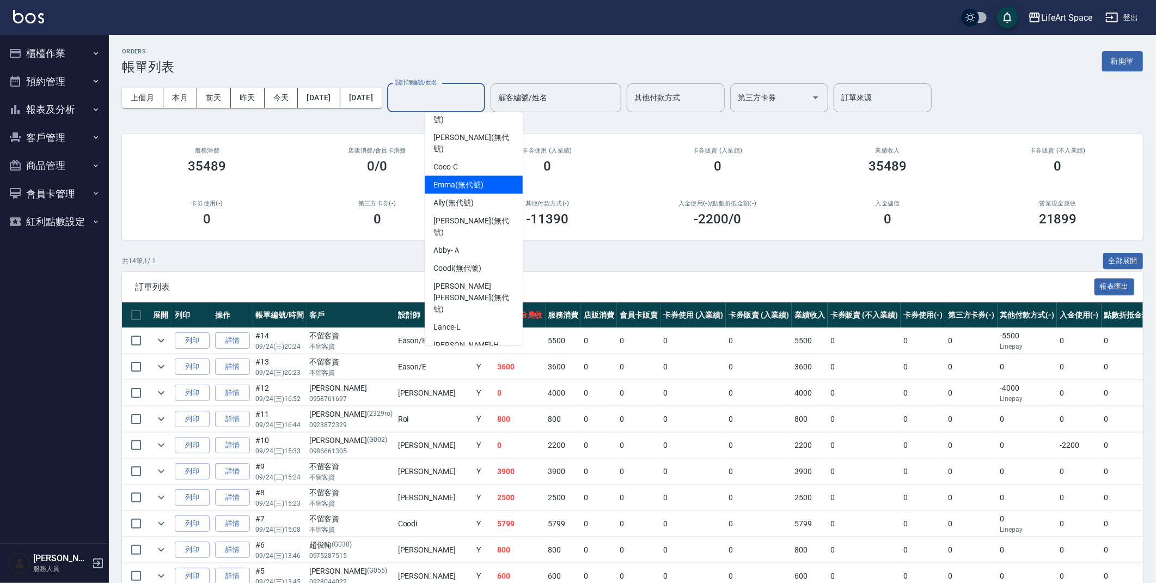
scroll to position [188, 0]
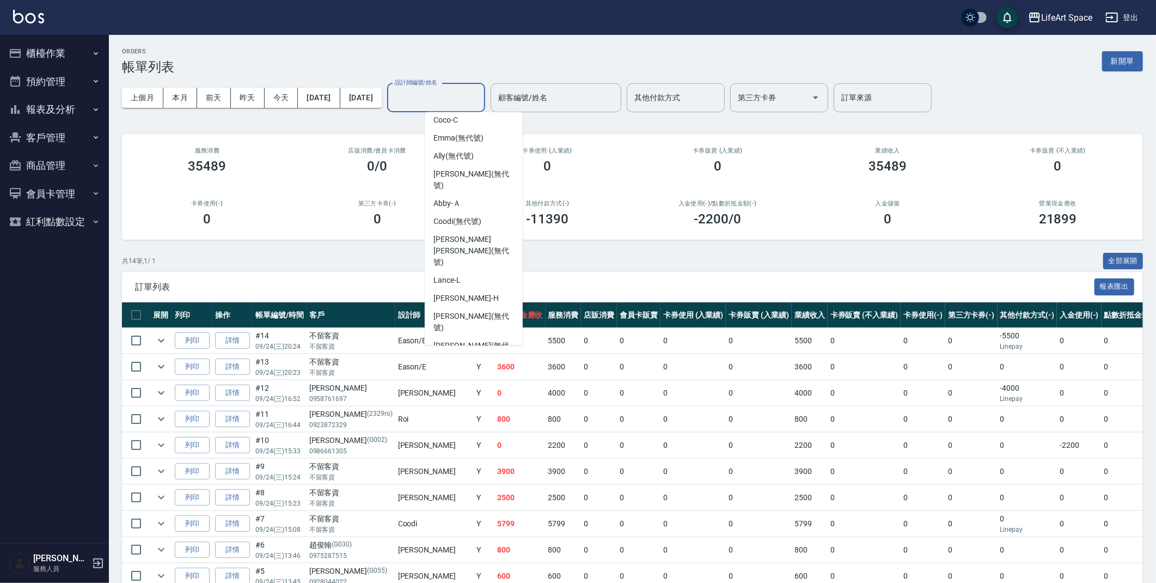
click at [471, 384] on div "Eason -E" at bounding box center [474, 393] width 98 height 18
type input "Eason-E"
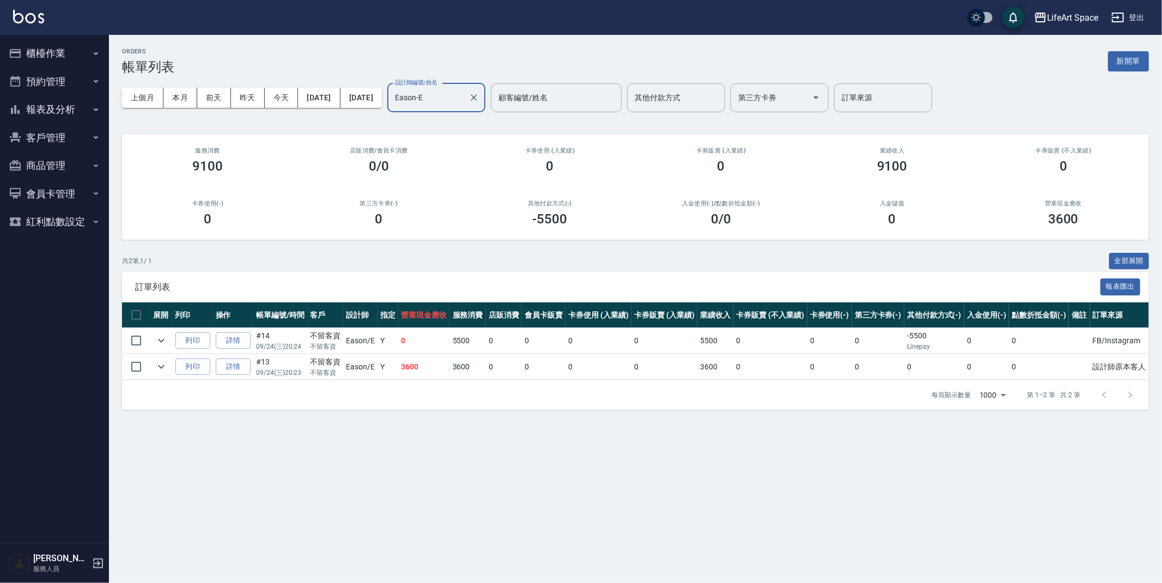
click at [70, 103] on button "報表及分析" at bounding box center [54, 109] width 100 height 28
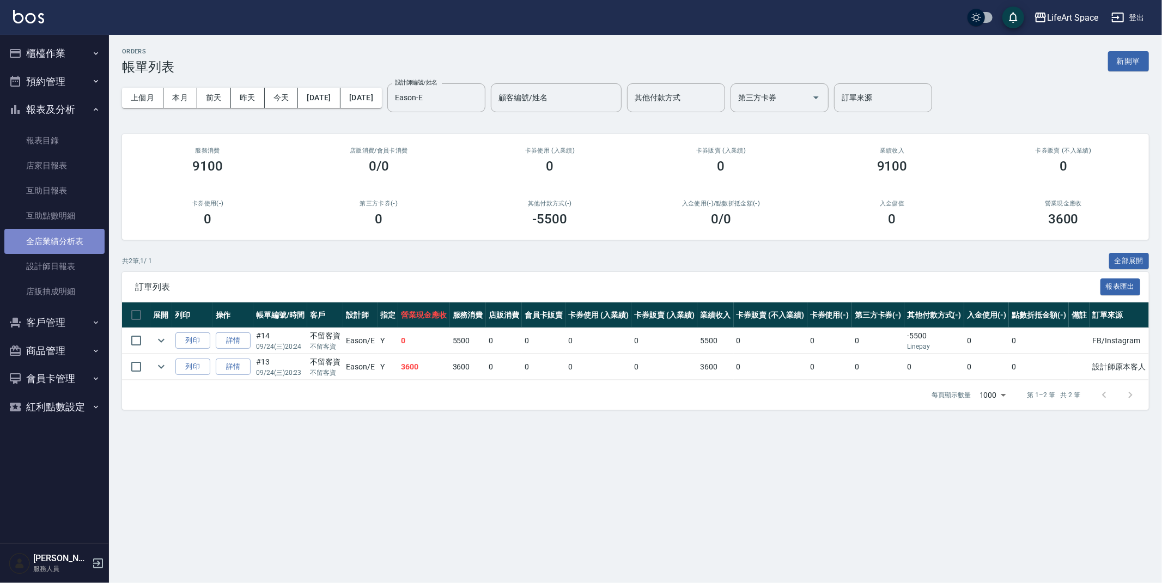
click at [75, 238] on link "全店業績分析表" at bounding box center [54, 241] width 100 height 25
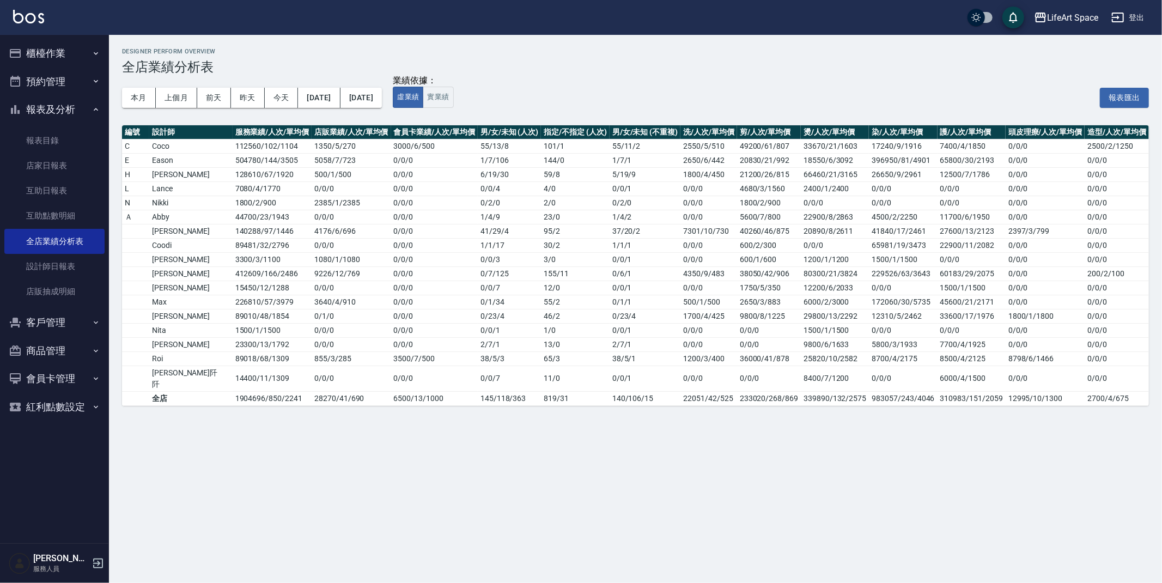
click at [62, 48] on button "櫃檯作業" at bounding box center [54, 53] width 100 height 28
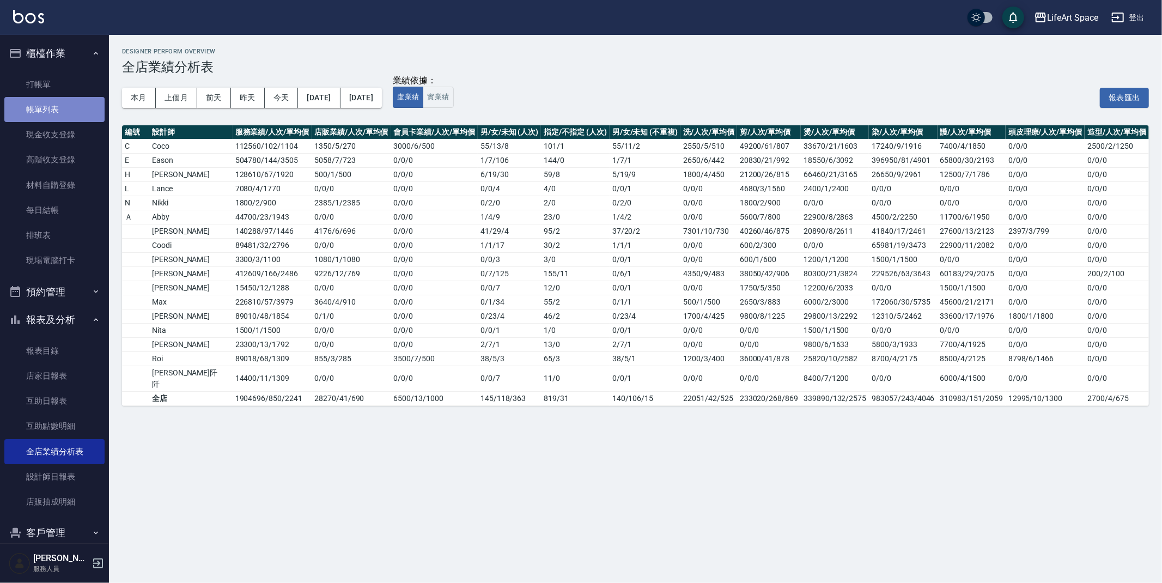
click at [74, 103] on link "帳單列表" at bounding box center [54, 109] width 100 height 25
